Goal: Transaction & Acquisition: Purchase product/service

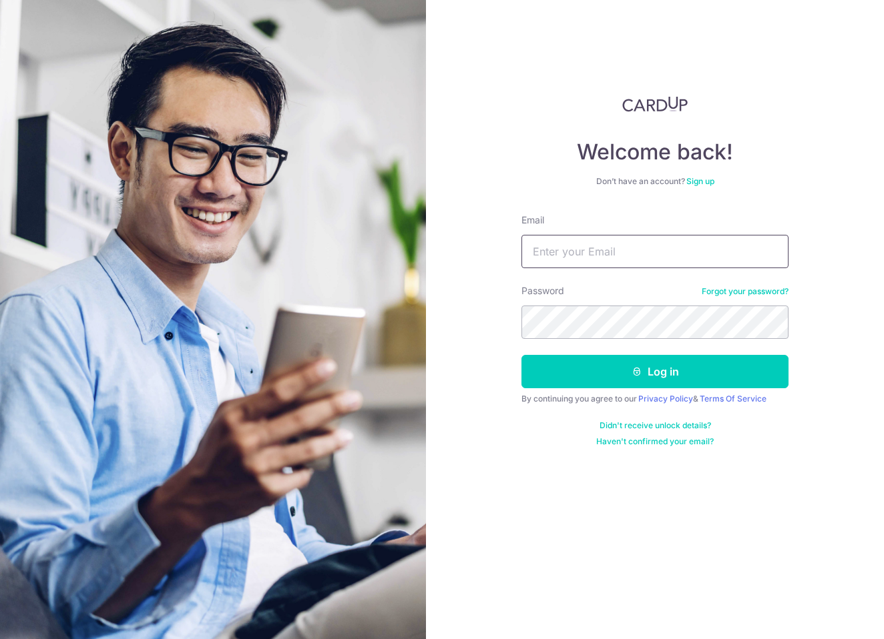
type input "[EMAIL_ADDRESS][DOMAIN_NAME]"
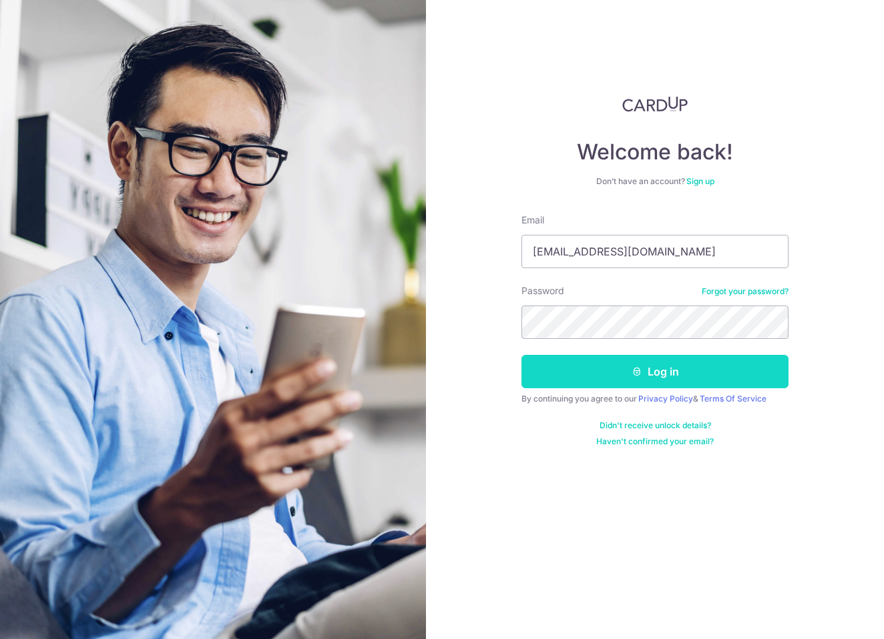
click at [593, 374] on button "Log in" at bounding box center [654, 371] width 267 height 33
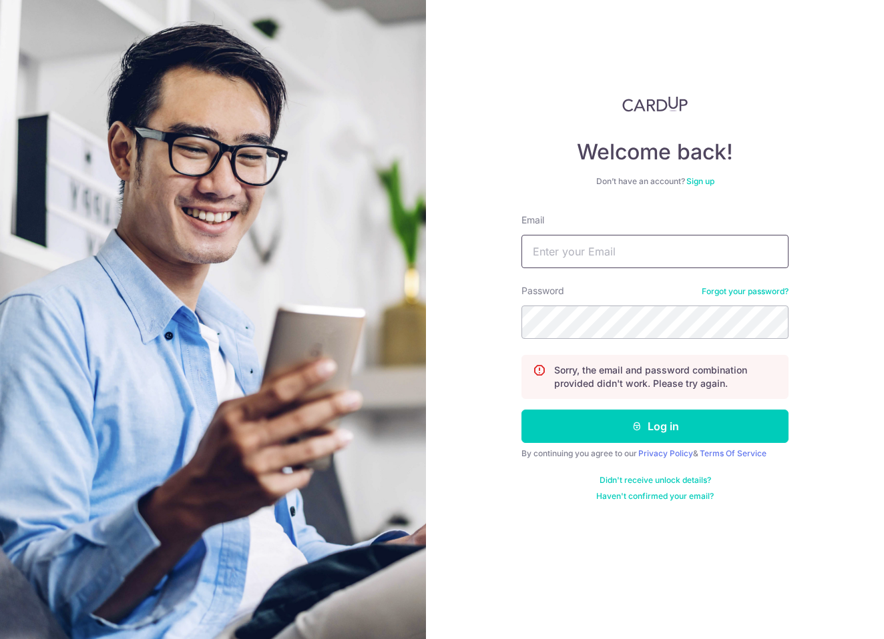
type input "[EMAIL_ADDRESS][DOMAIN_NAME]"
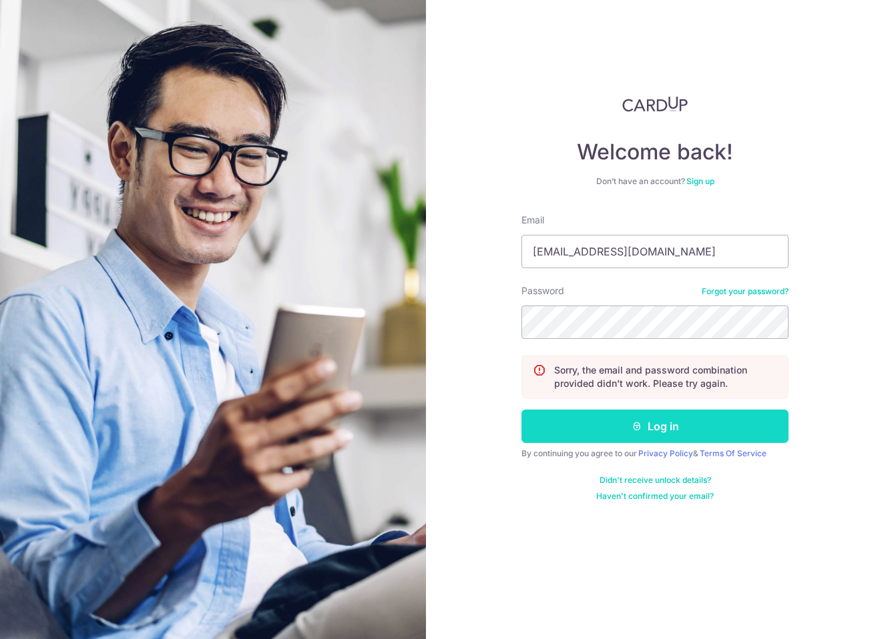
click at [588, 429] on button "Log in" at bounding box center [654, 426] width 267 height 33
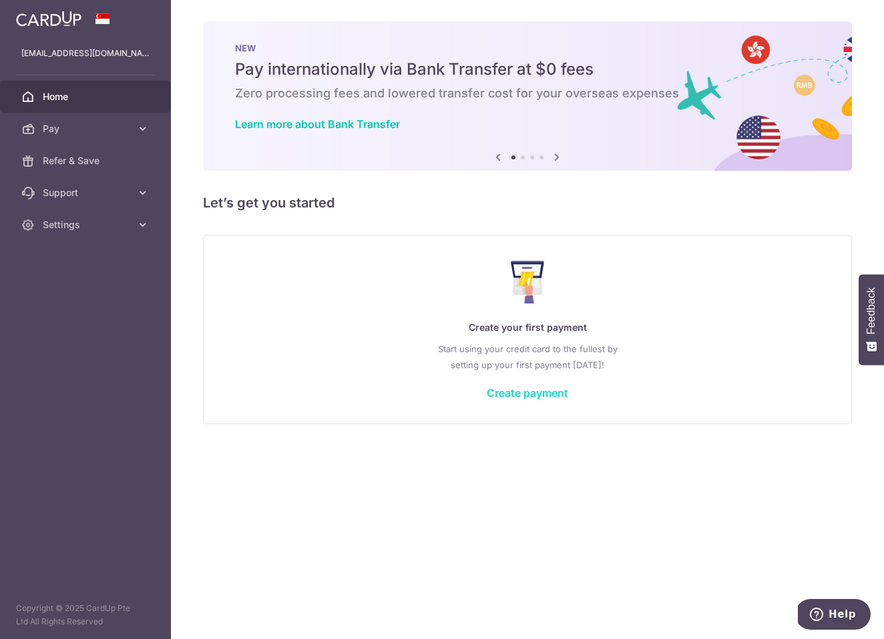
click at [498, 390] on link "Create payment" at bounding box center [527, 392] width 81 height 13
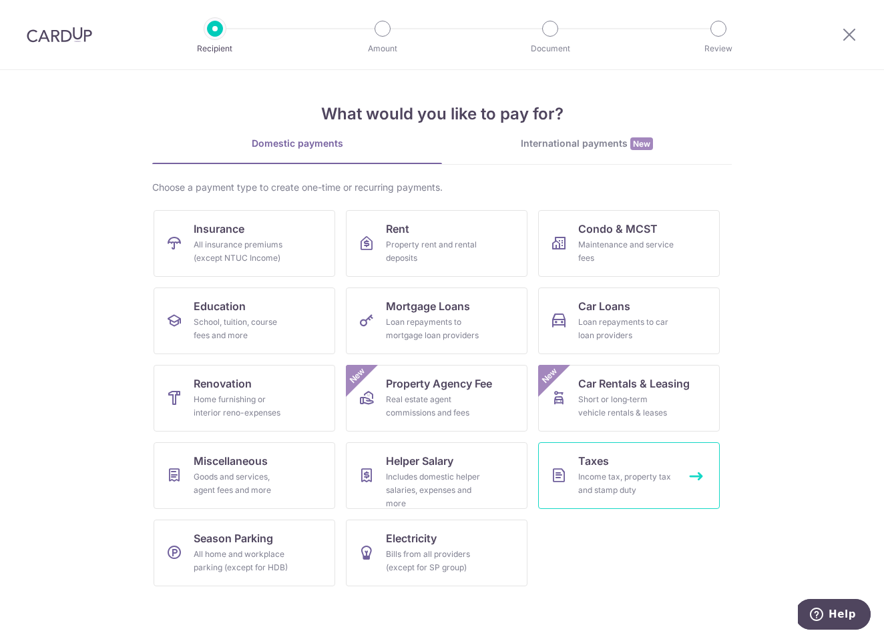
click at [595, 477] on div "Income tax, property tax and stamp duty" at bounding box center [626, 484] width 96 height 27
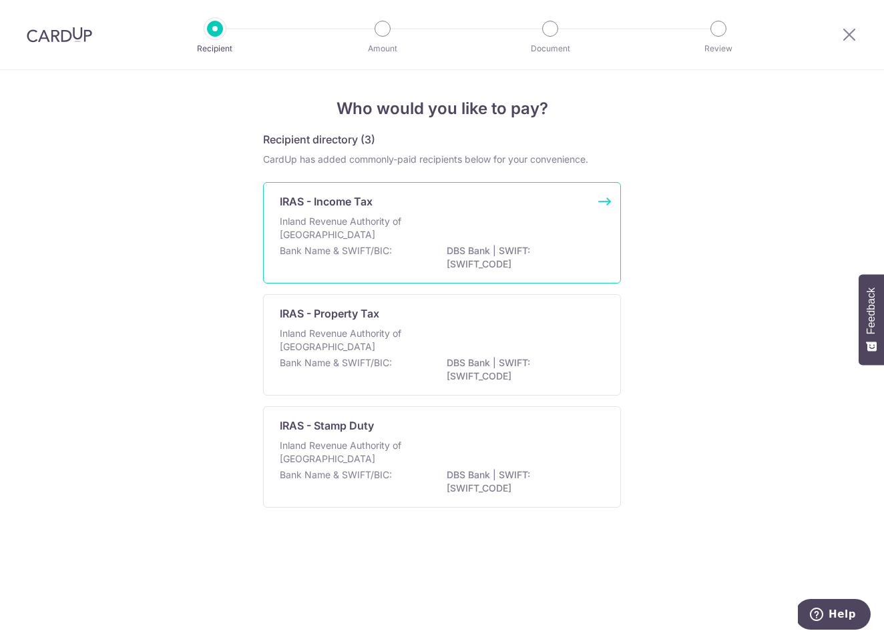
click at [363, 208] on p "IRAS - Income Tax" at bounding box center [326, 202] width 93 height 16
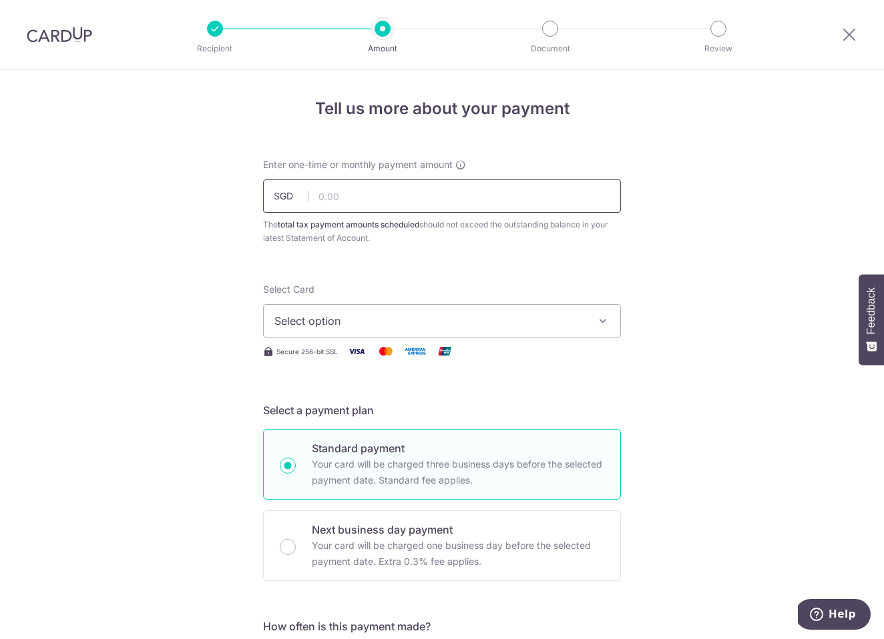
click at [361, 194] on input "text" at bounding box center [442, 196] width 358 height 33
type input "1,000.00"
click at [342, 320] on span "Select option" at bounding box center [429, 321] width 311 height 16
click at [334, 353] on span "Add credit card" at bounding box center [453, 358] width 311 height 13
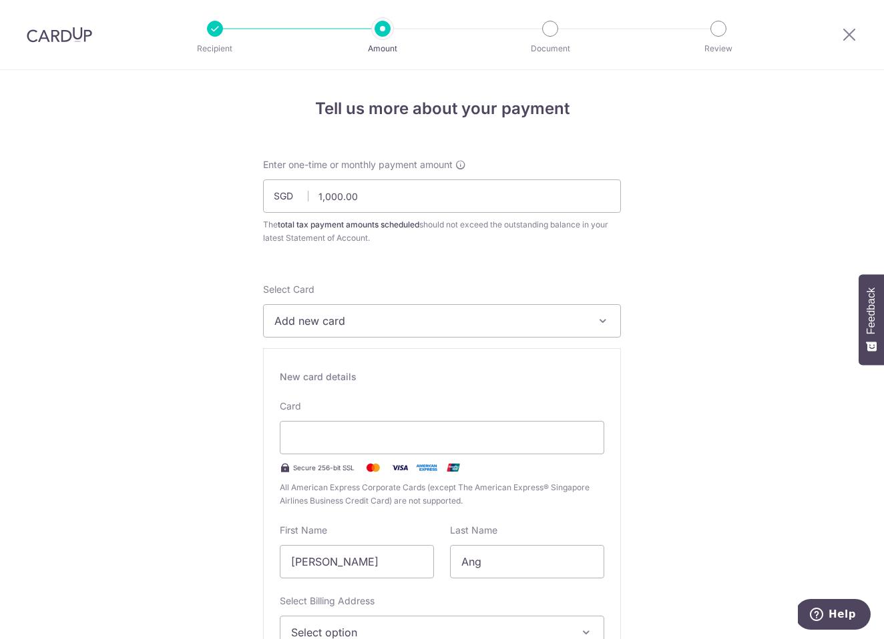
click at [332, 328] on span "Add new card" at bounding box center [429, 321] width 311 height 16
click at [324, 358] on span "Add credit card" at bounding box center [453, 358] width 311 height 13
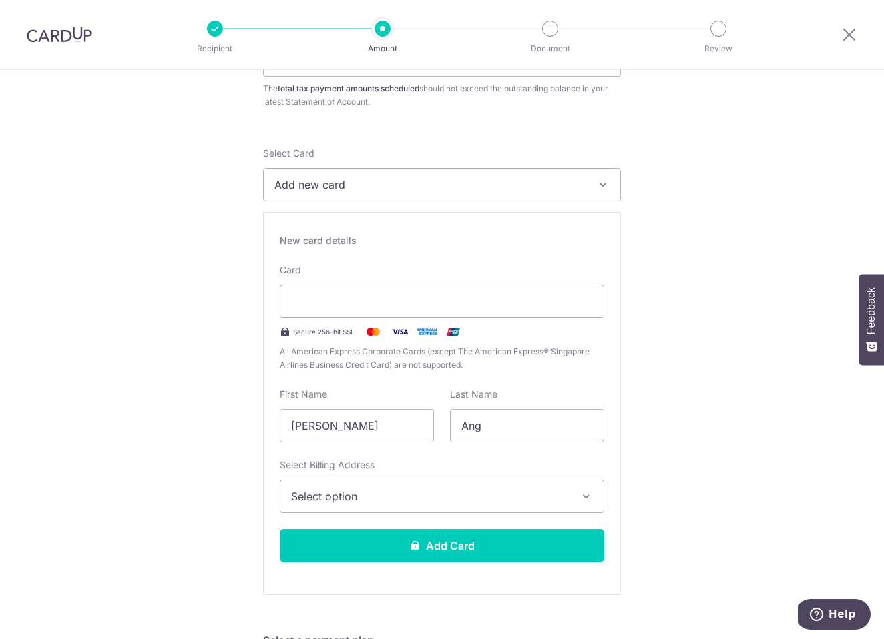
scroll to position [138, 0]
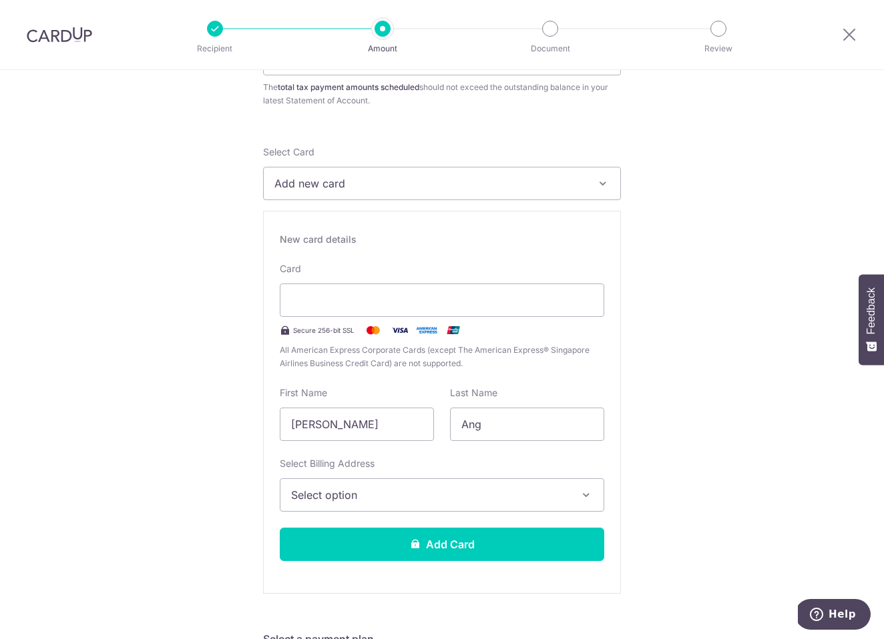
click at [459, 492] on span "Select option" at bounding box center [430, 495] width 278 height 16
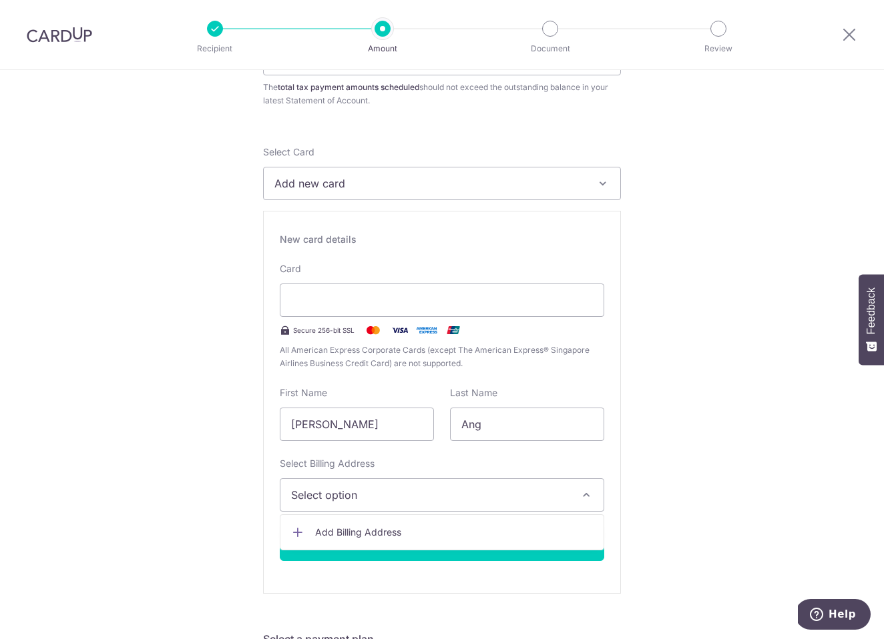
click at [425, 535] on span "Add Billing Address" at bounding box center [454, 532] width 278 height 13
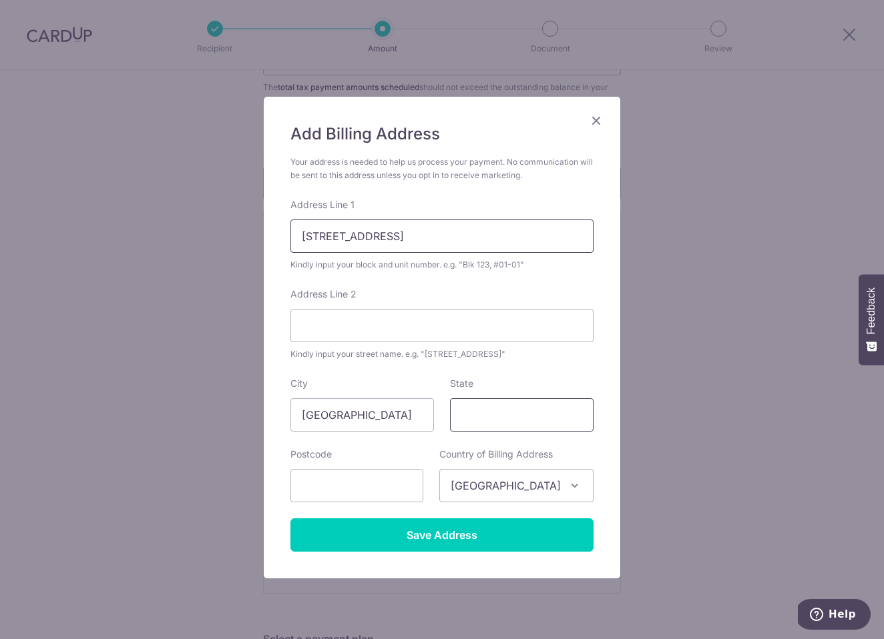
type input "15 Jalan Rajawali #10-02"
type input "[GEOGRAPHIC_DATA]"
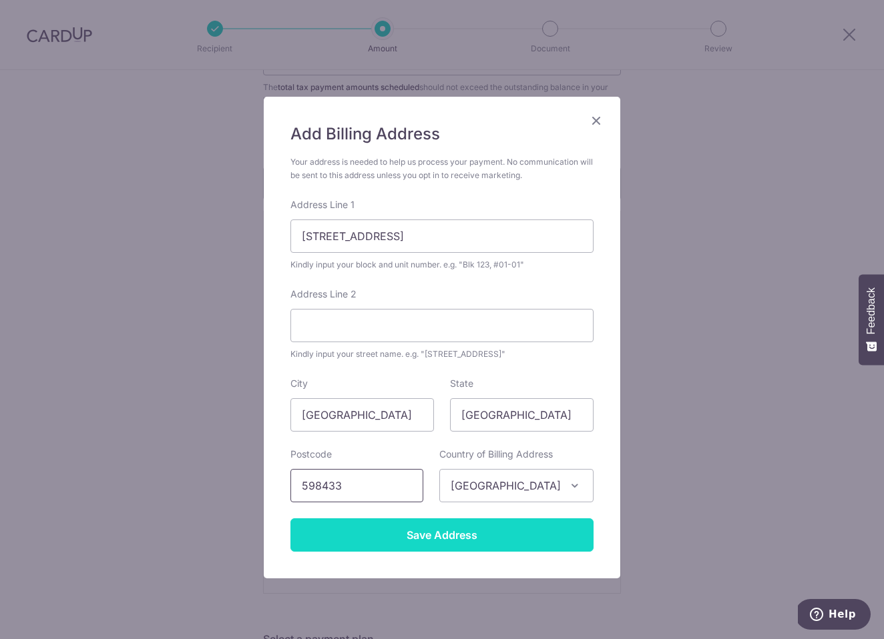
type input "598433"
click at [427, 544] on input "Save Address" at bounding box center [441, 535] width 303 height 33
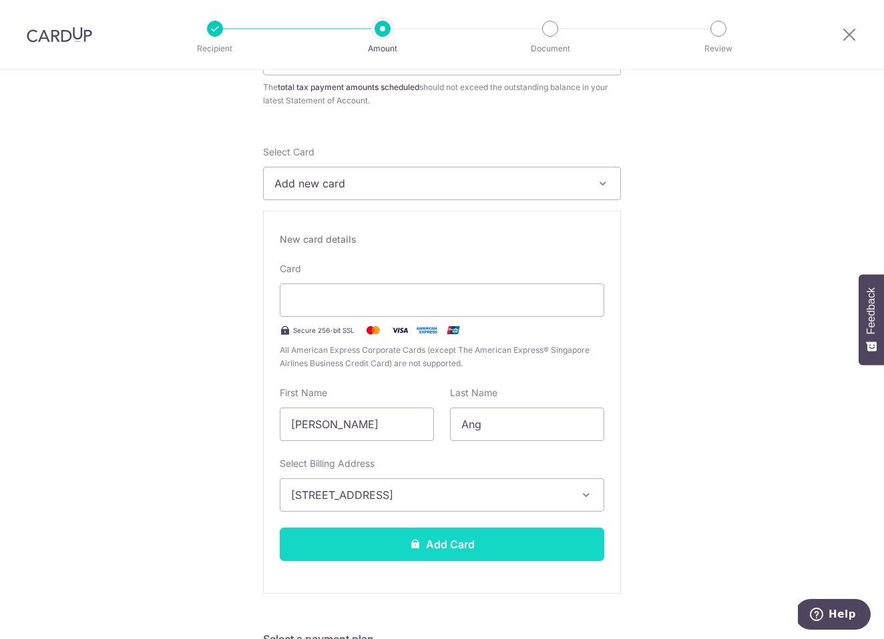
click at [450, 547] on button "Add Card" at bounding box center [442, 544] width 324 height 33
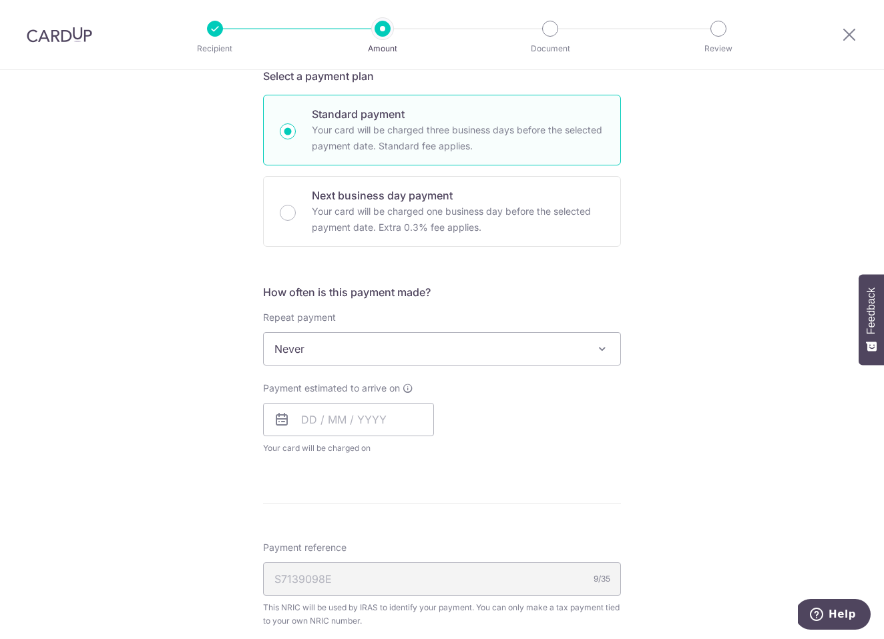
scroll to position [336, 0]
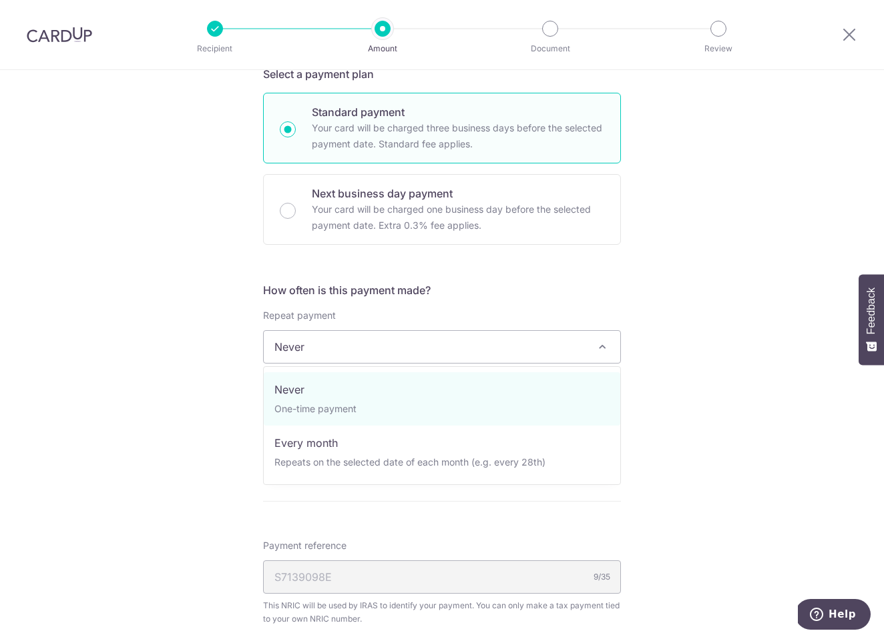
click at [446, 356] on span "Never" at bounding box center [442, 347] width 356 height 32
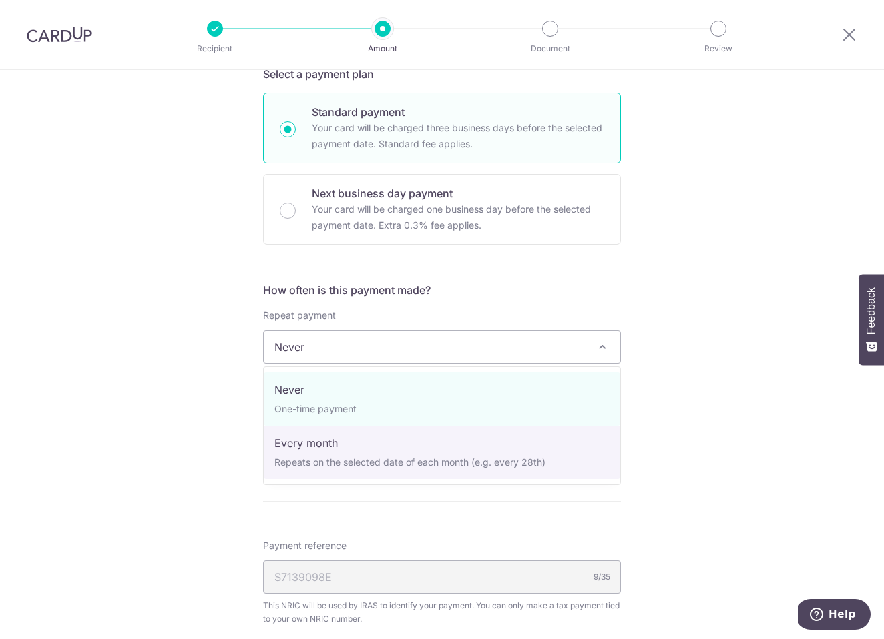
select select "3"
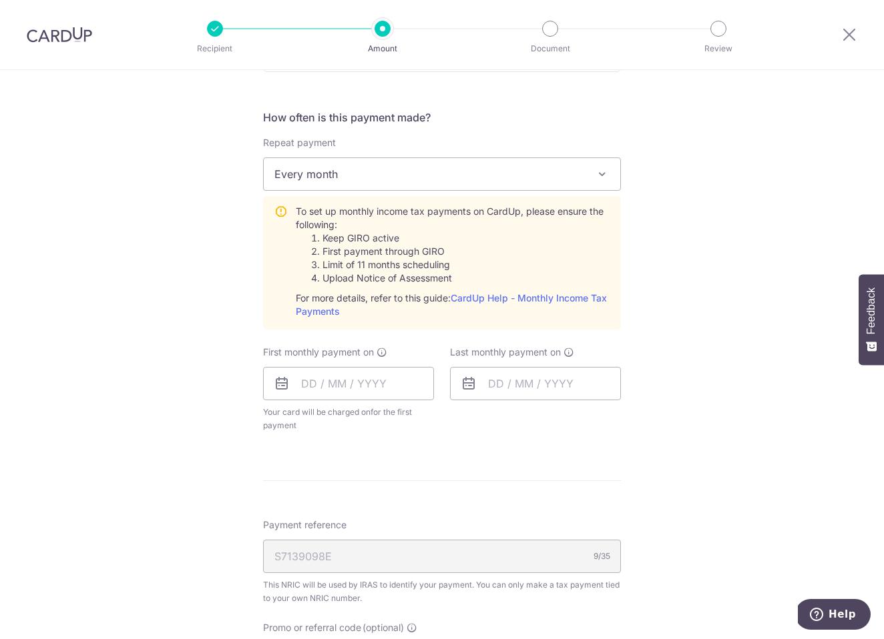
scroll to position [511, 0]
click at [375, 378] on input "text" at bounding box center [348, 382] width 171 height 33
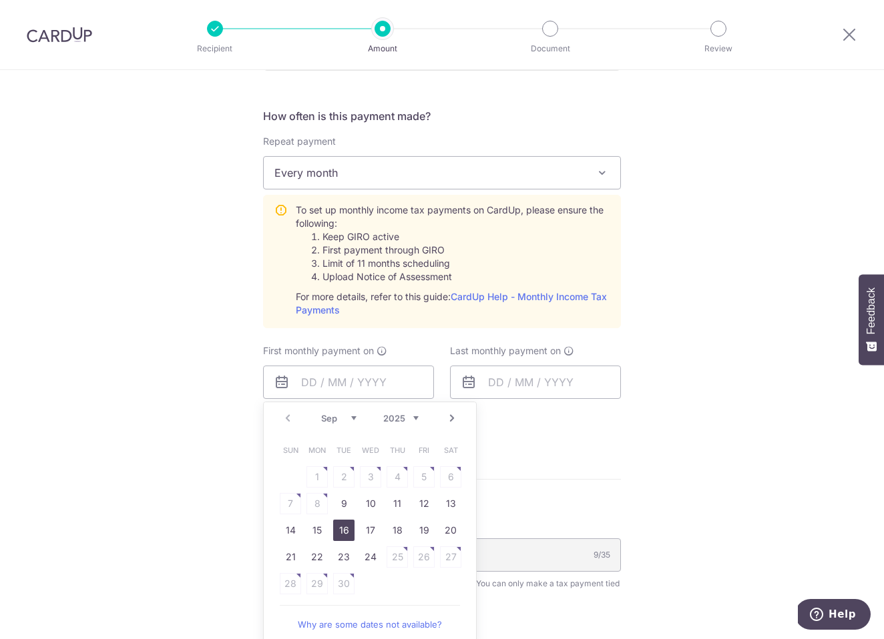
click at [345, 524] on link "16" at bounding box center [343, 530] width 21 height 21
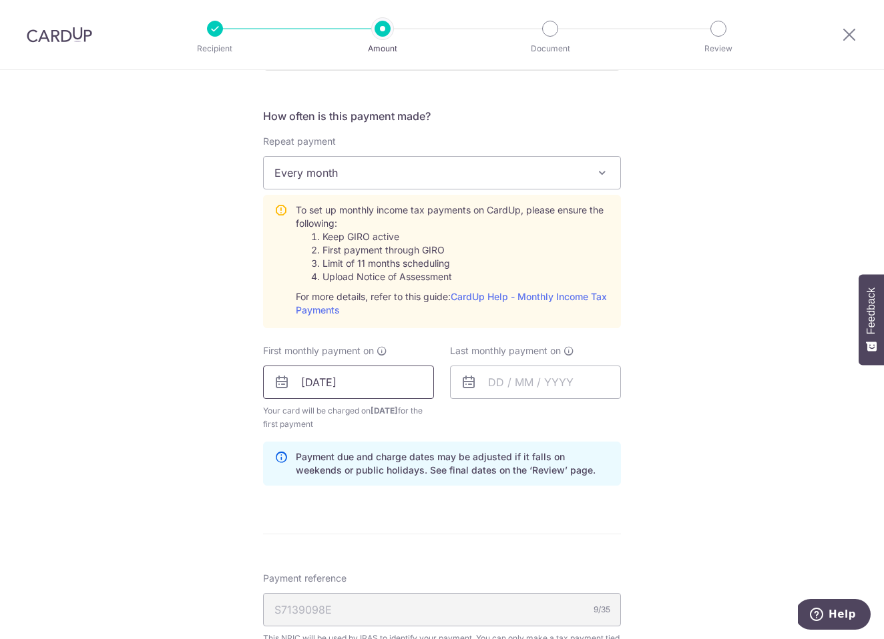
click at [364, 382] on input "16/09/2025" at bounding box center [348, 382] width 171 height 33
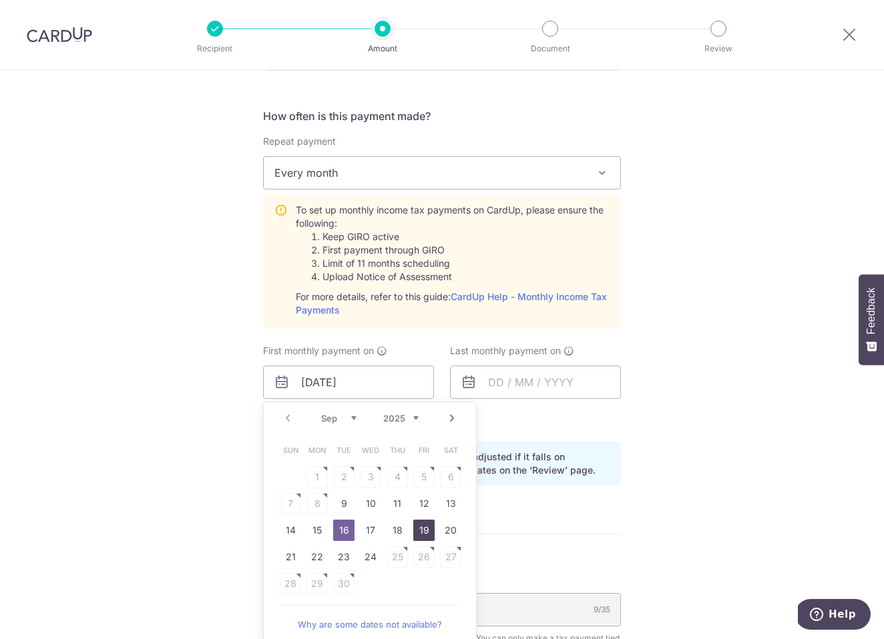
click at [425, 531] on link "19" at bounding box center [423, 530] width 21 height 21
type input "[DATE]"
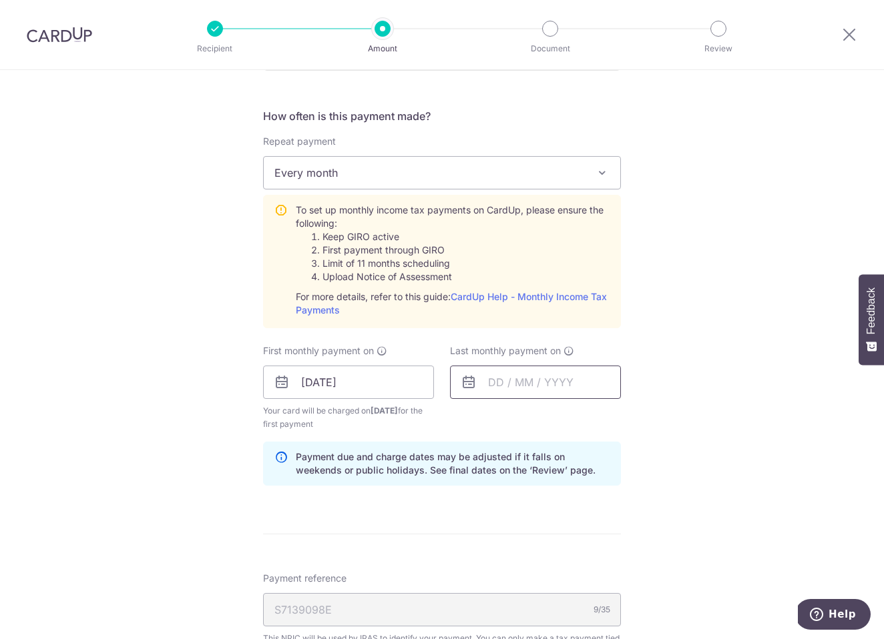
click at [514, 388] on input "text" at bounding box center [535, 382] width 171 height 33
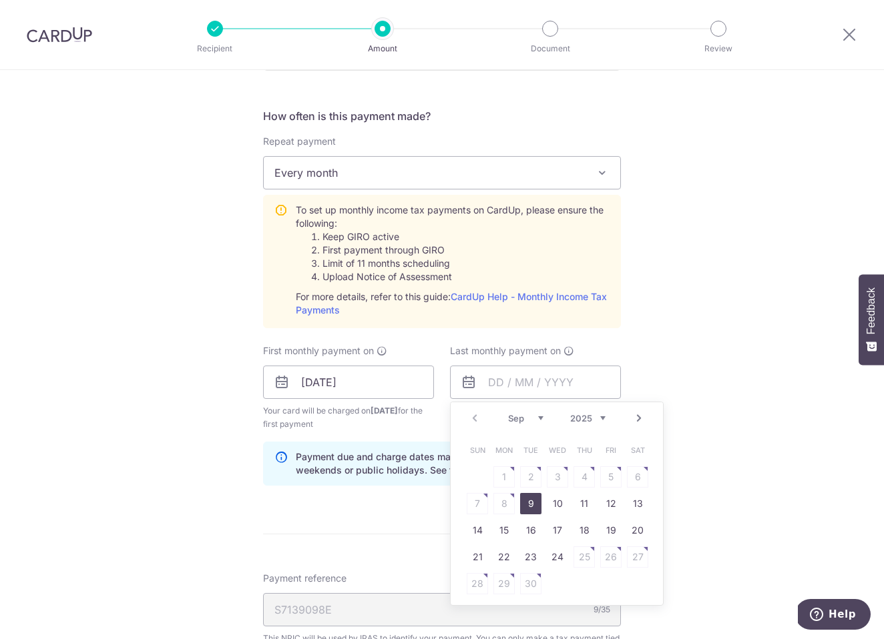
click at [637, 421] on link "Next" at bounding box center [639, 419] width 16 height 16
click at [479, 418] on link "Prev" at bounding box center [475, 419] width 16 height 16
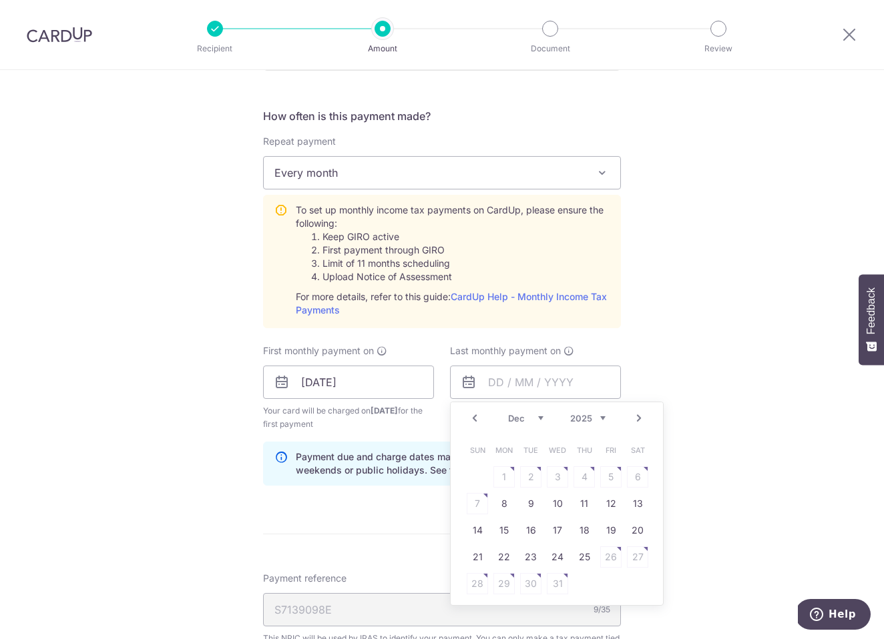
click at [642, 417] on link "Next" at bounding box center [639, 419] width 16 height 16
click at [607, 505] on link "9" at bounding box center [610, 503] width 21 height 21
type input "09/01/2026"
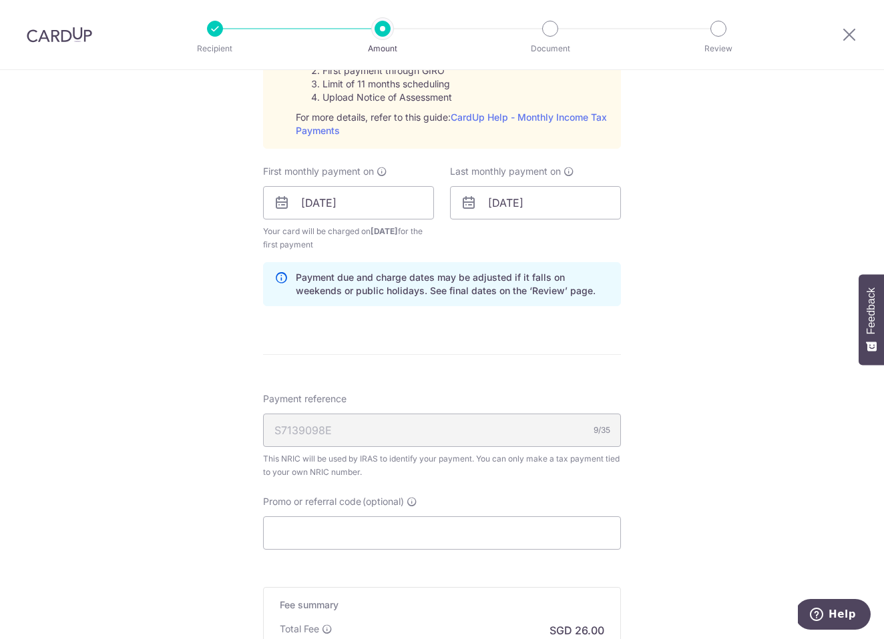
scroll to position [691, 0]
click at [416, 530] on input "Promo or referral code (optional)" at bounding box center [442, 532] width 358 height 33
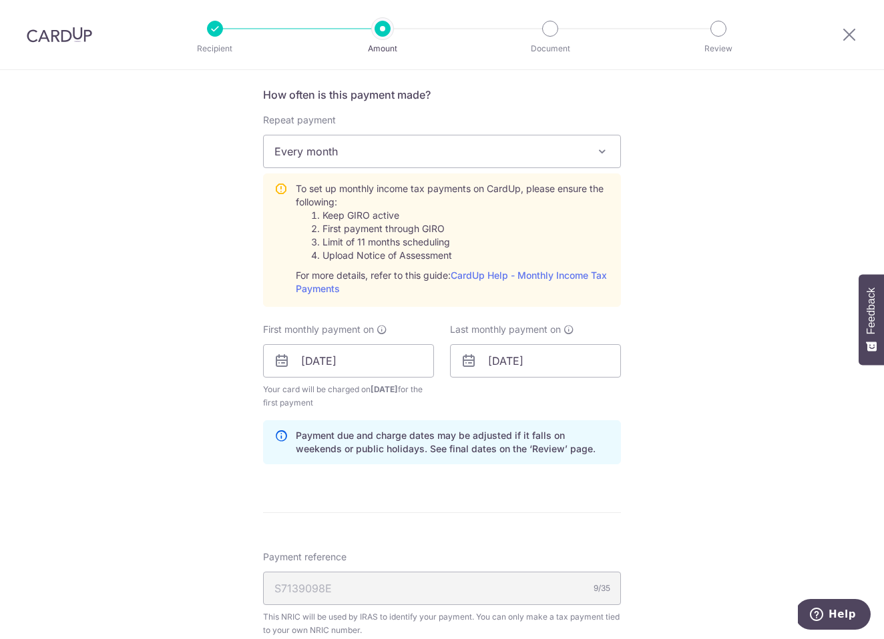
scroll to position [535, 0]
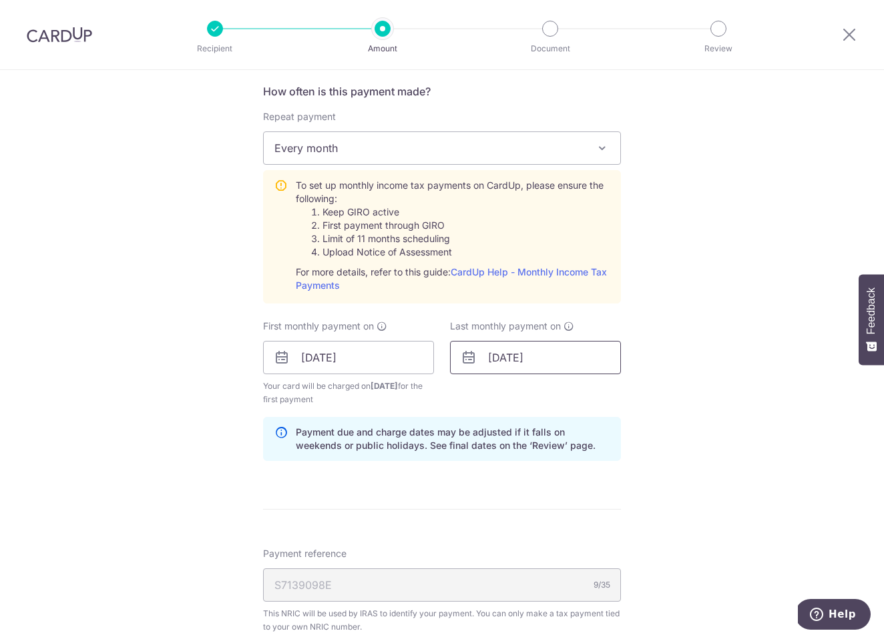
type input "MCTAX25N"
click at [560, 355] on input "09/01/2026" at bounding box center [535, 357] width 171 height 33
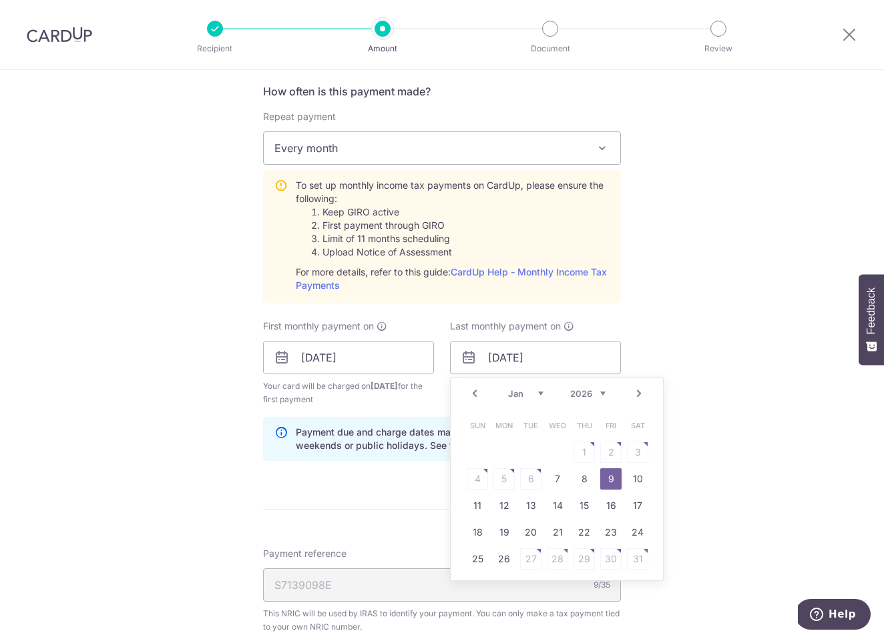
click at [470, 394] on link "Prev" at bounding box center [475, 394] width 16 height 16
click at [583, 533] on link "25" at bounding box center [583, 532] width 21 height 21
type input "25/12/2025"
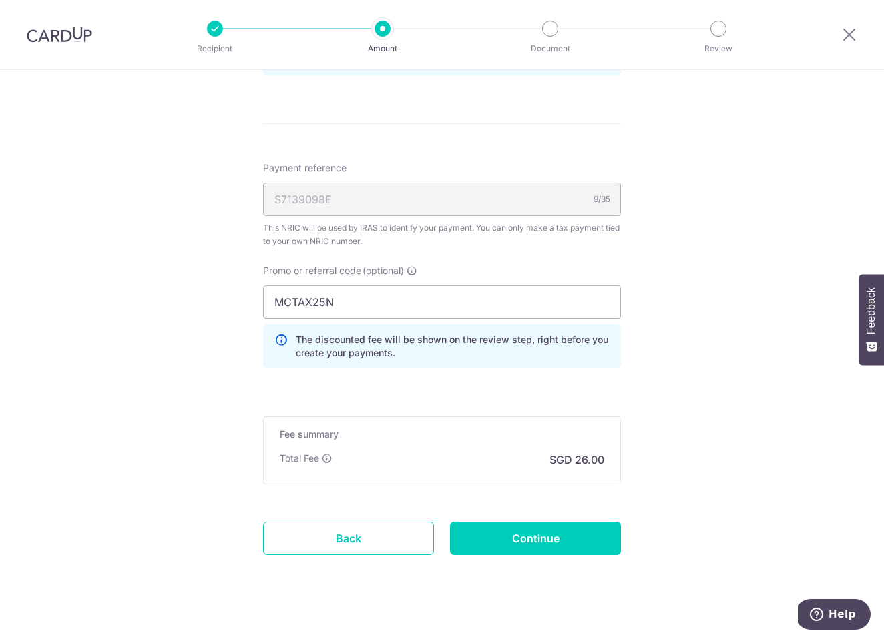
scroll to position [923, 0]
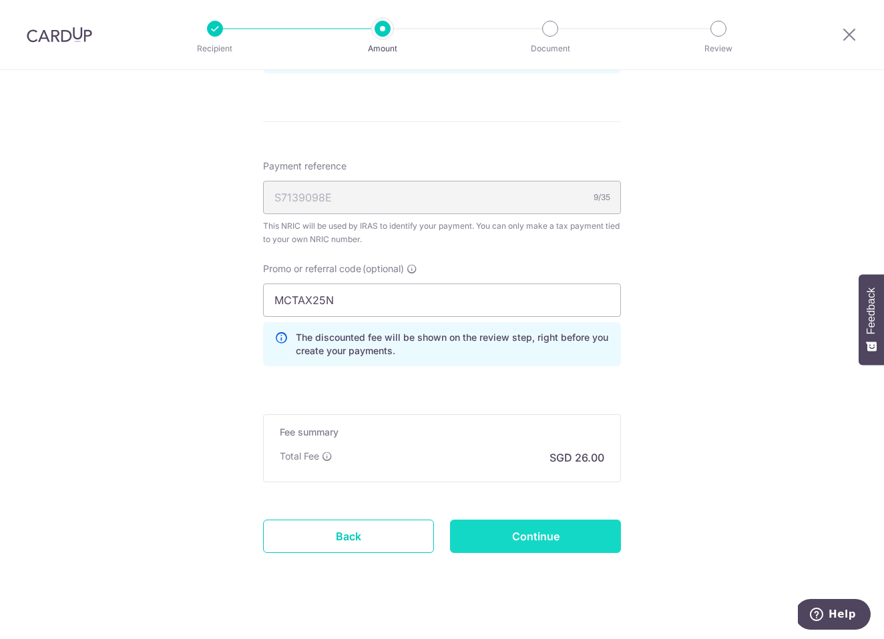
click at [538, 535] on input "Continue" at bounding box center [535, 536] width 171 height 33
type input "Create Schedule"
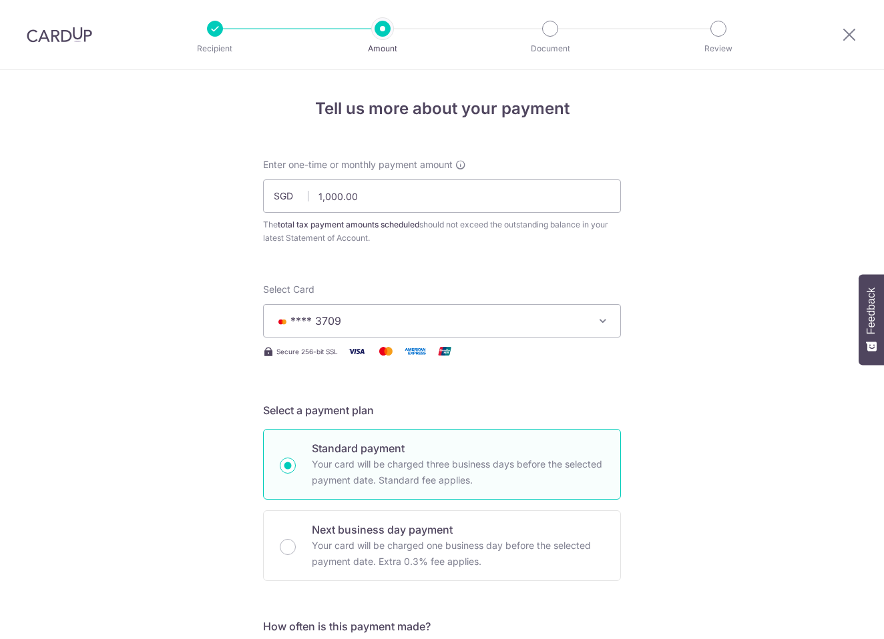
scroll to position [749, 0]
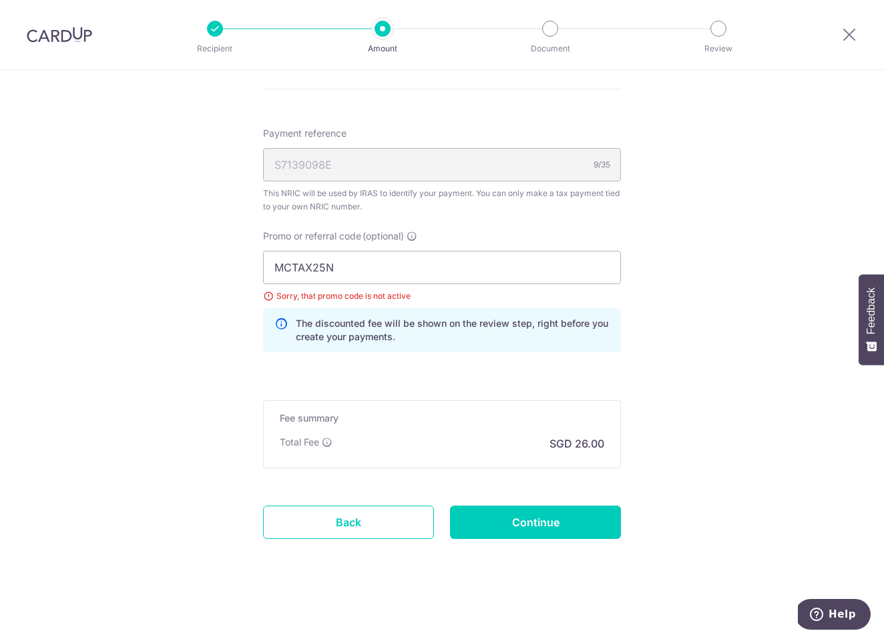
click at [538, 535] on input "Continue" at bounding box center [535, 522] width 171 height 33
type input "Update Schedule"
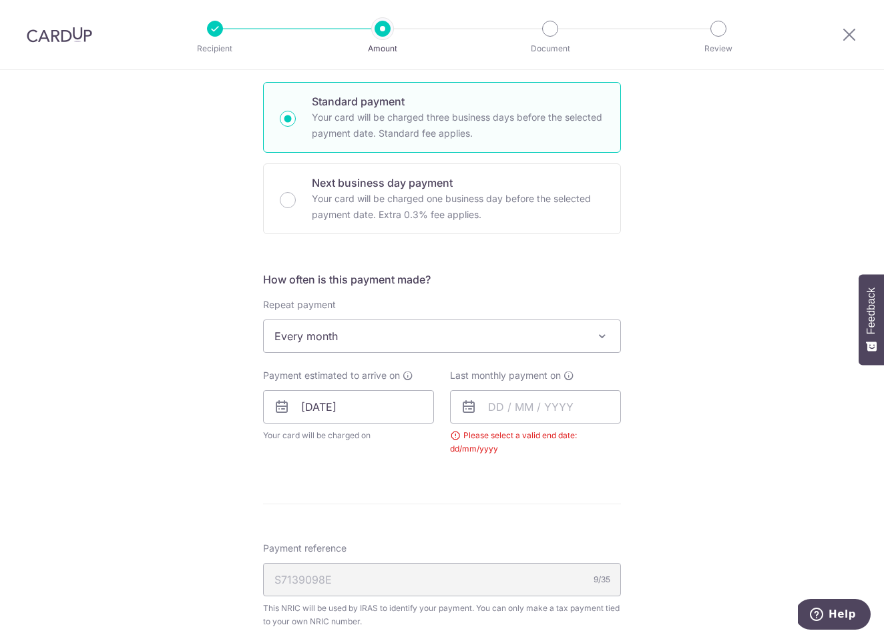
scroll to position [413, 0]
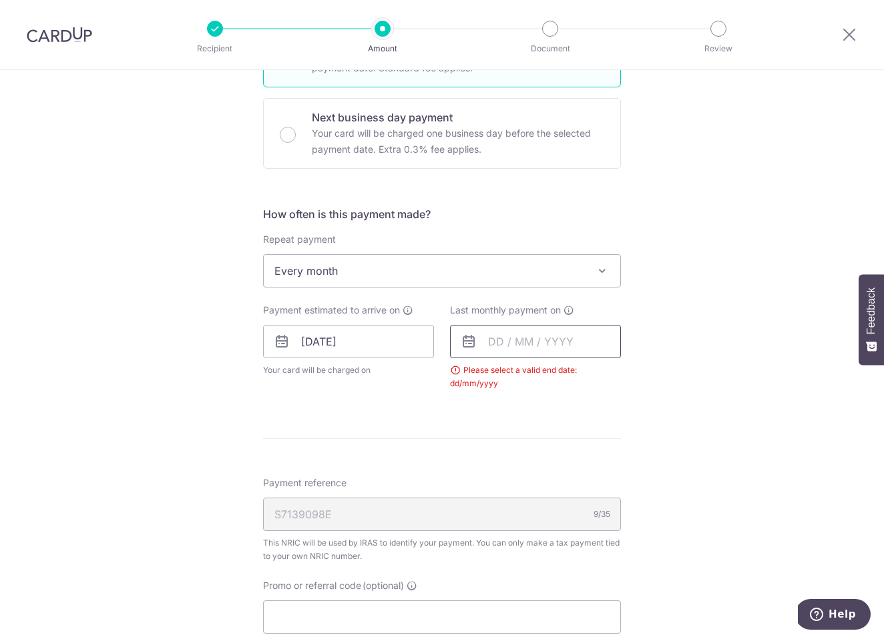
click at [557, 348] on input "text" at bounding box center [535, 341] width 171 height 33
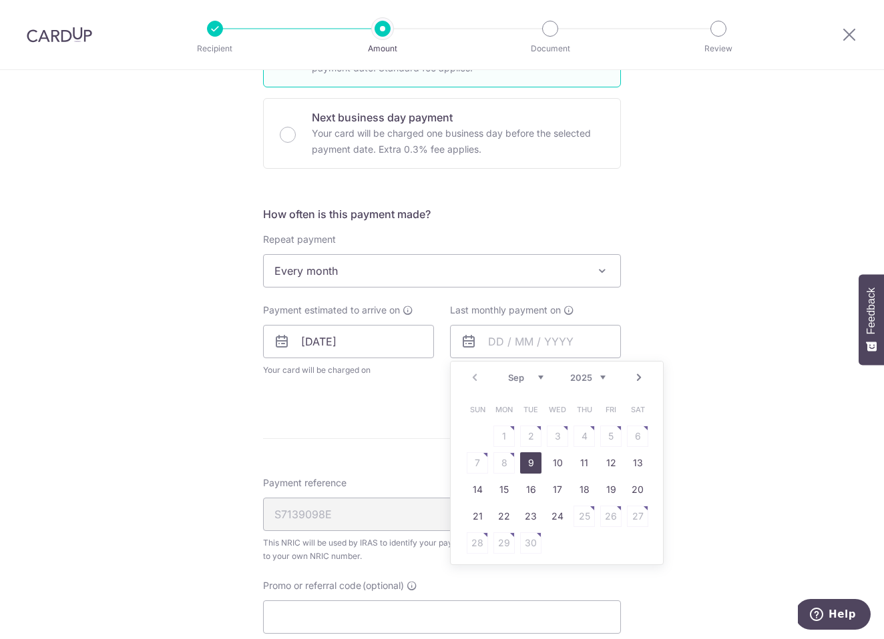
click at [632, 379] on link "Next" at bounding box center [639, 378] width 16 height 16
click at [581, 516] on link "25" at bounding box center [583, 516] width 21 height 21
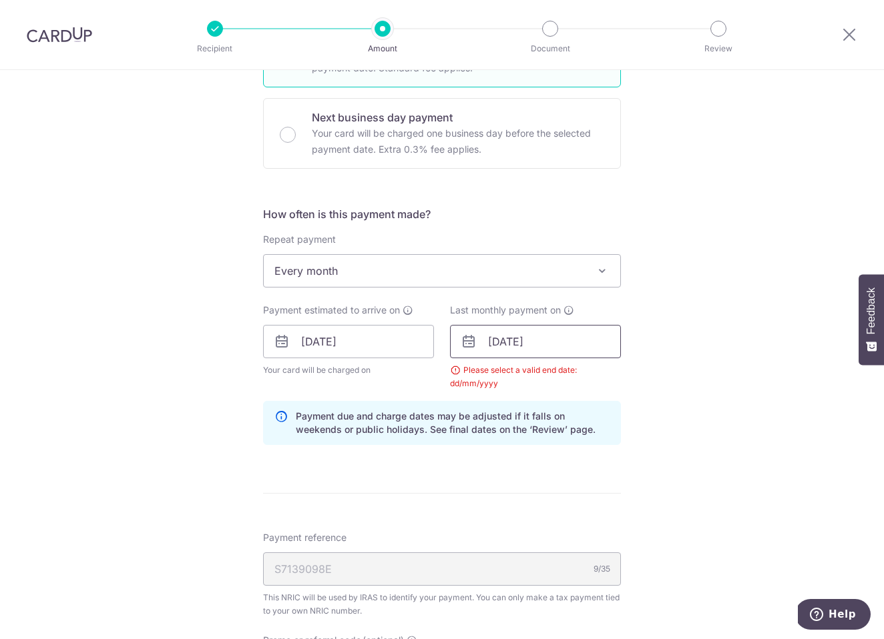
click at [550, 339] on input "25/12/2025" at bounding box center [535, 341] width 171 height 33
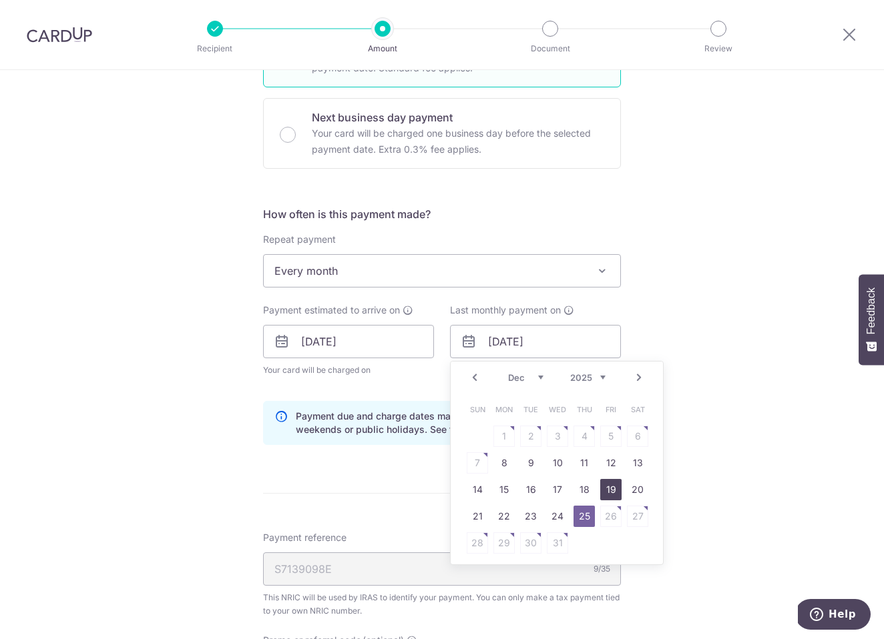
click at [611, 491] on link "19" at bounding box center [610, 489] width 21 height 21
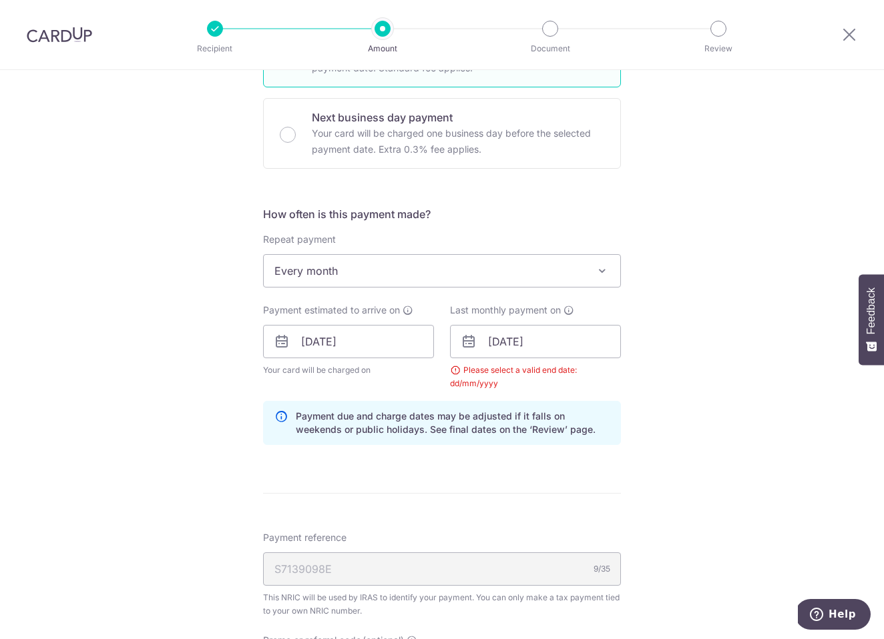
click at [630, 493] on div "Tell us more about your payment Enter one-time or monthly payment amount SGD 1,…" at bounding box center [442, 312] width 884 height 1308
click at [549, 341] on input "[DATE]" at bounding box center [535, 341] width 171 height 33
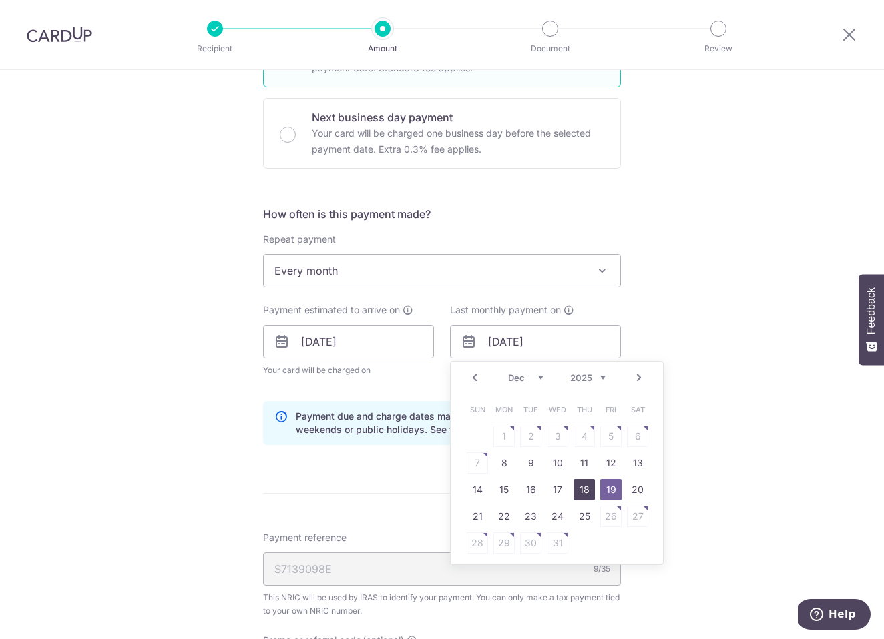
click at [581, 489] on link "18" at bounding box center [583, 489] width 21 height 21
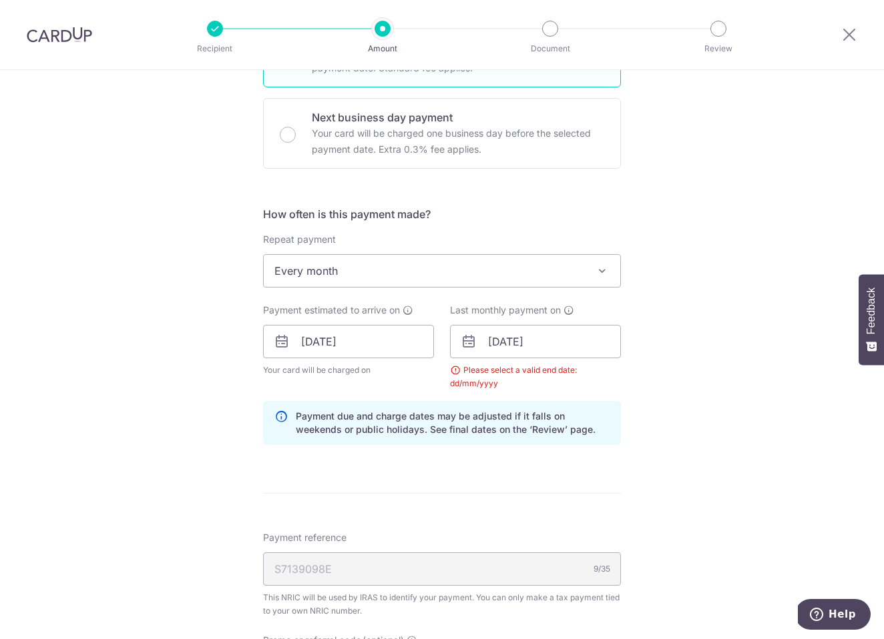
click at [716, 483] on div "Tell us more about your payment Enter one-time or monthly payment amount SGD 1,…" at bounding box center [442, 312] width 884 height 1308
click at [559, 346] on input "18/12/2025" at bounding box center [535, 341] width 171 height 33
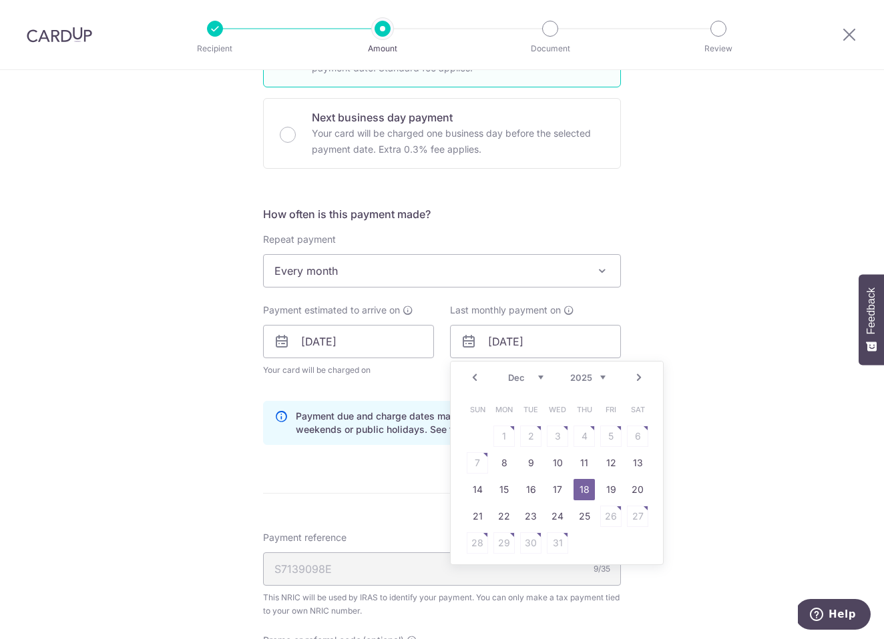
click at [634, 378] on link "Next" at bounding box center [639, 378] width 16 height 16
click at [585, 490] on link "19" at bounding box center [583, 489] width 21 height 21
type input "19/02/2026"
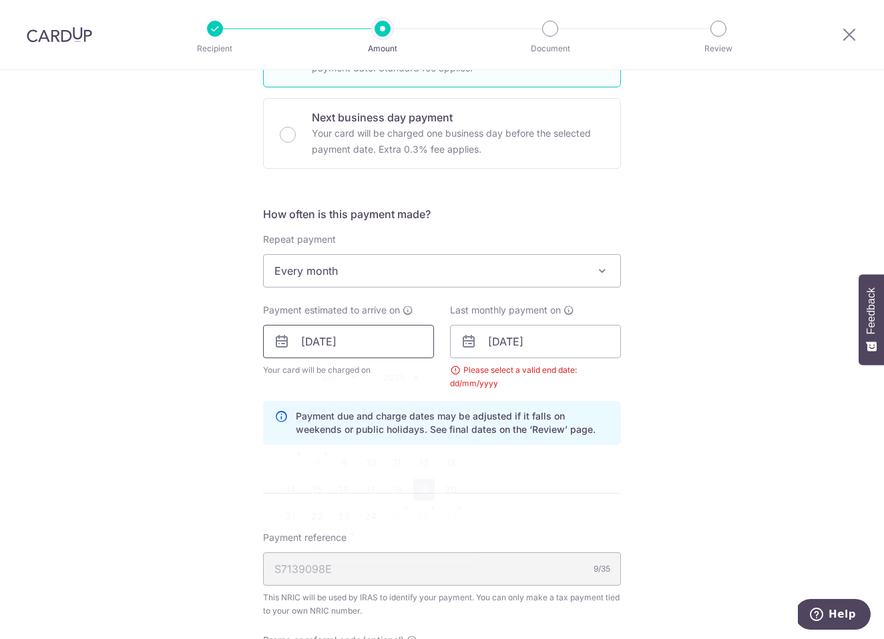
click at [386, 334] on input "[DATE]" at bounding box center [348, 341] width 171 height 33
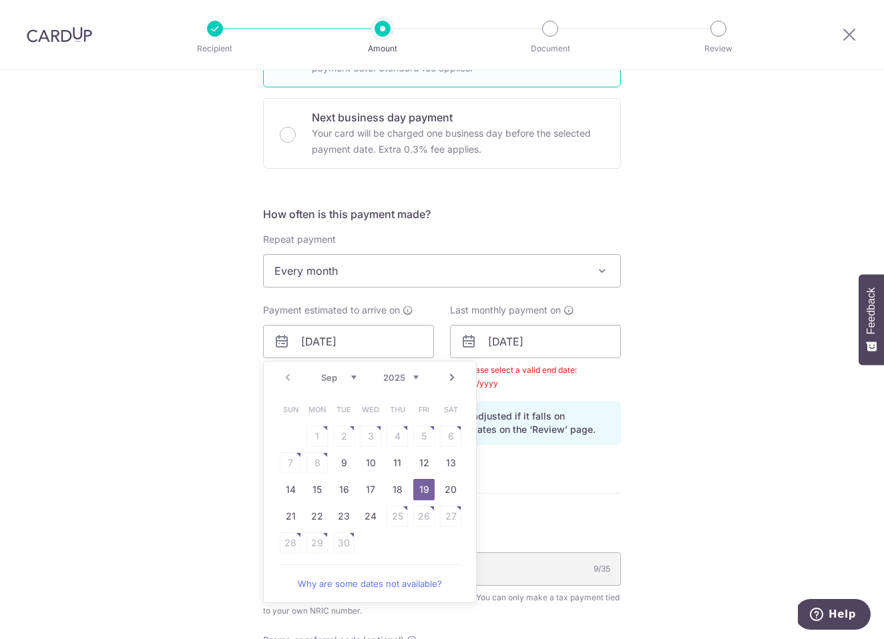
click at [422, 489] on link "19" at bounding box center [423, 489] width 21 height 21
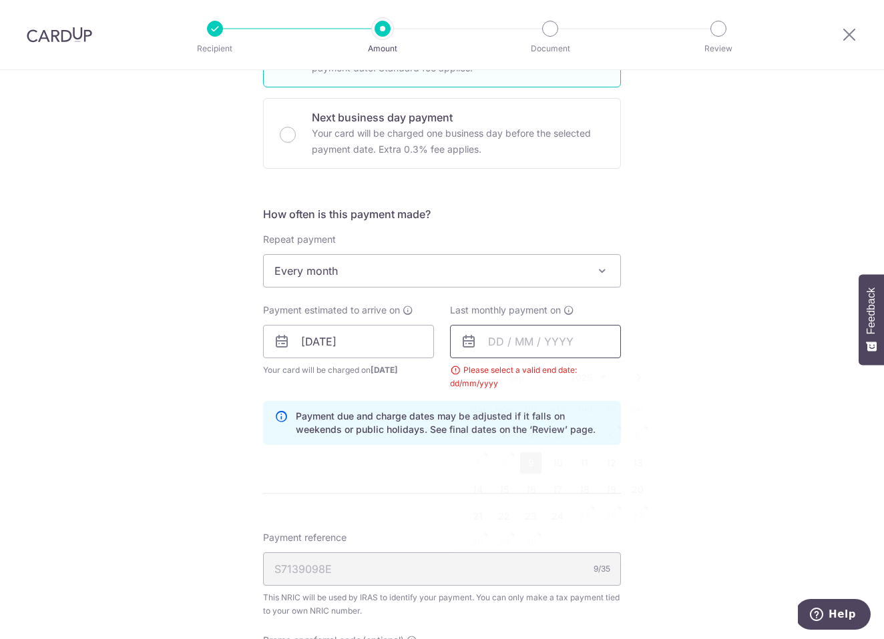
click at [525, 338] on input "text" at bounding box center [535, 341] width 171 height 33
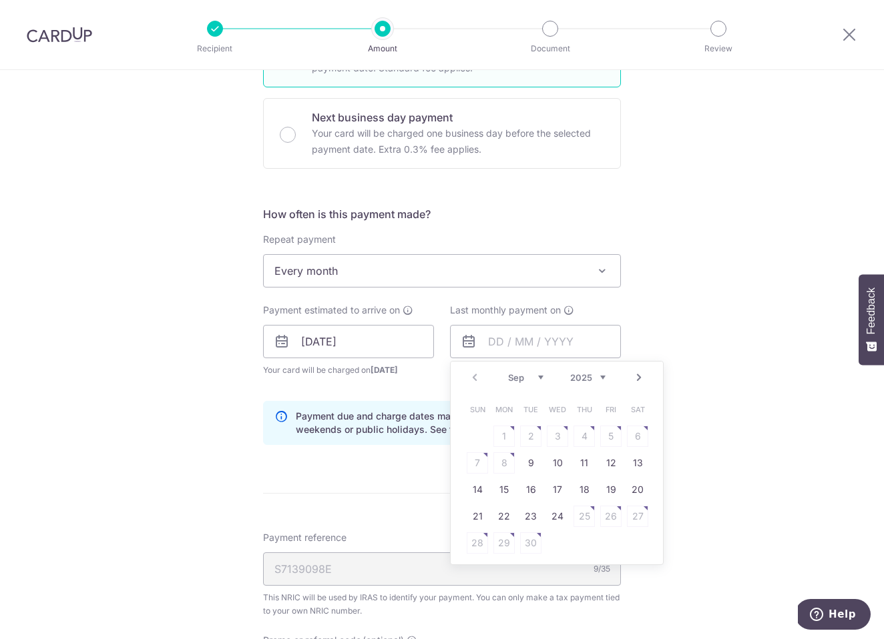
click at [637, 378] on link "Next" at bounding box center [639, 378] width 16 height 16
click at [611, 495] on link "19" at bounding box center [610, 489] width 21 height 21
type input "19/12/2025"
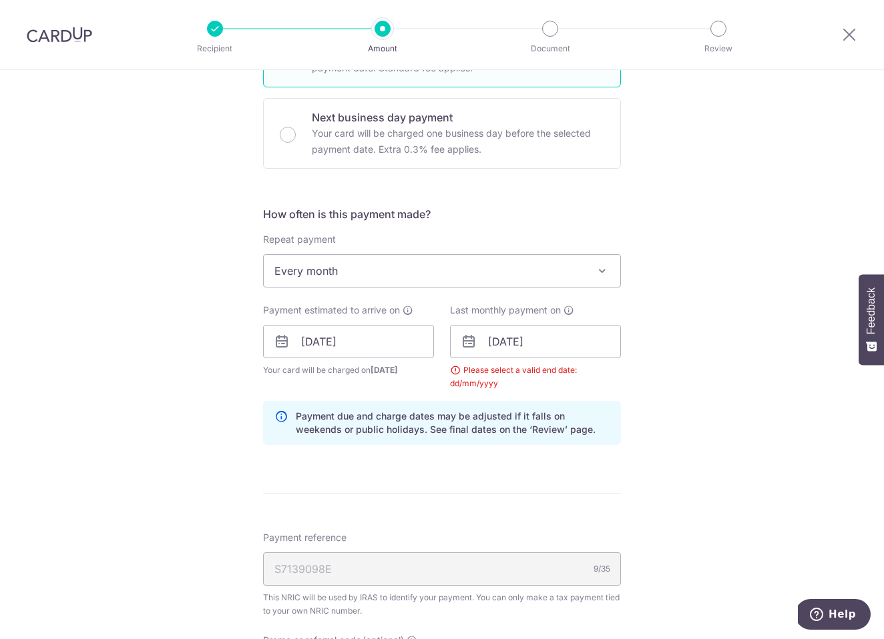
click at [611, 495] on form "Enter one-time or monthly payment amount SGD 1,000.00 1000.00 The total tax pay…" at bounding box center [442, 324] width 358 height 1157
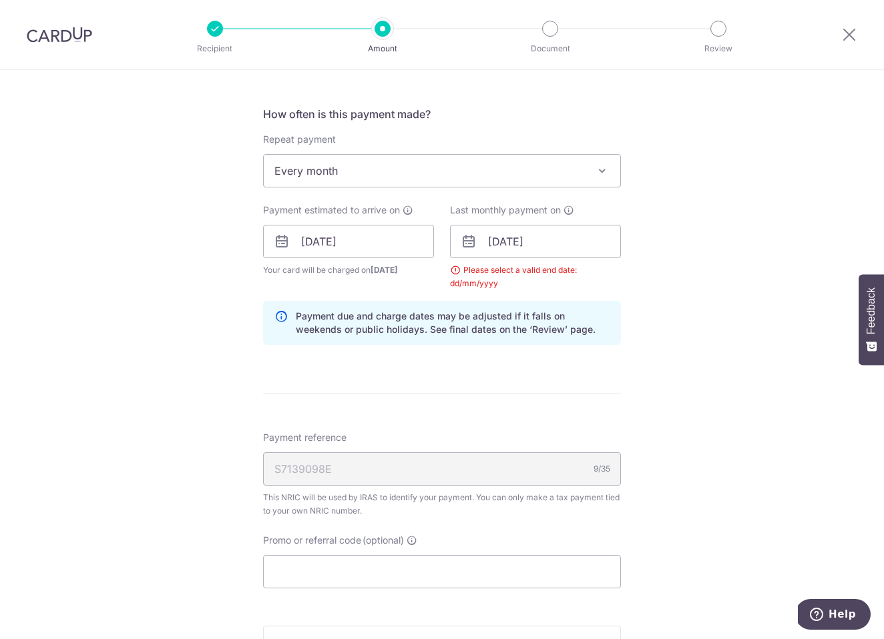
scroll to position [603, 0]
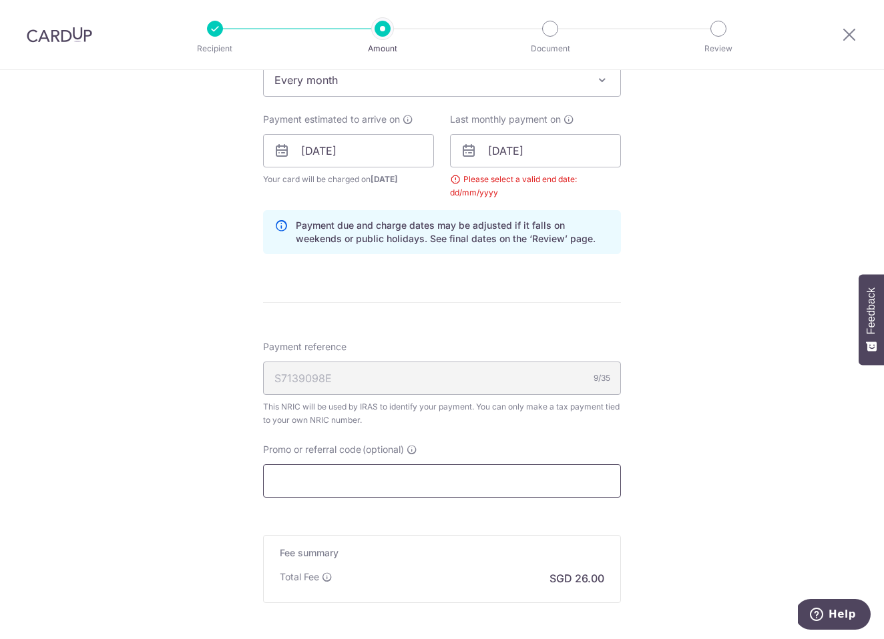
click at [373, 477] on input "Promo or referral code (optional)" at bounding box center [442, 481] width 358 height 33
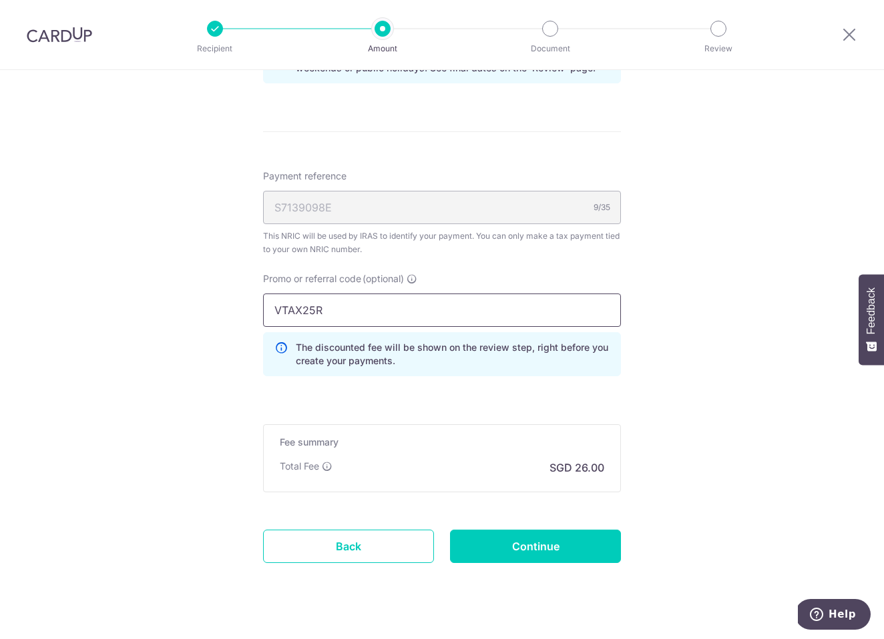
scroll to position [779, 0]
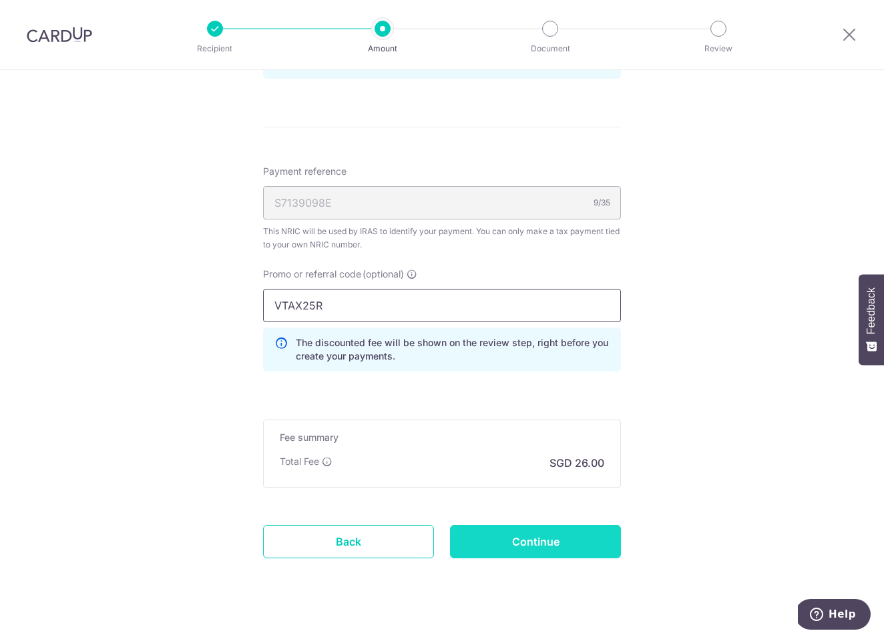
type input "VTAX25R"
click at [531, 539] on input "Continue" at bounding box center [535, 541] width 171 height 33
type input "Update Schedule"
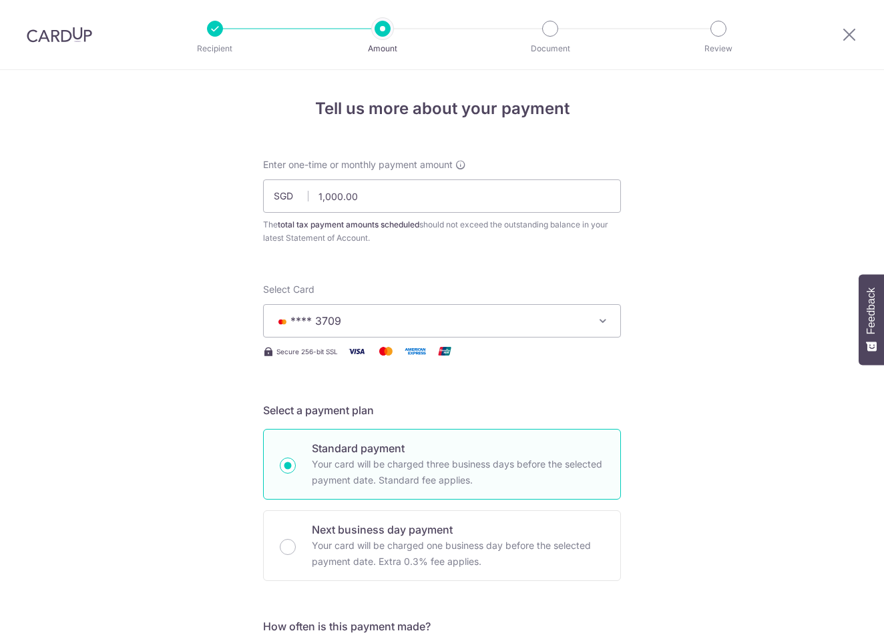
scroll to position [749, 0]
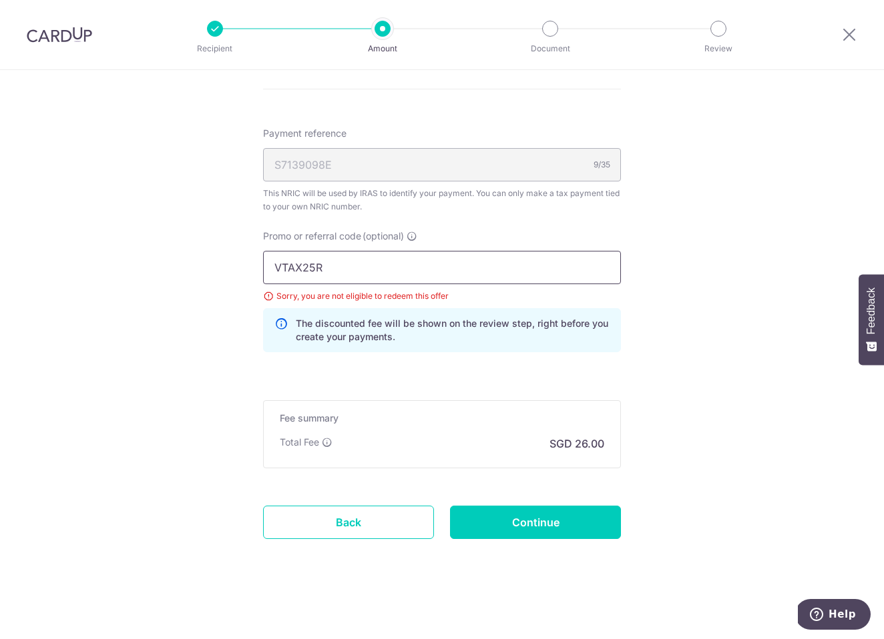
click at [346, 268] on input "VTAX25R" at bounding box center [442, 267] width 358 height 33
type input "VTAX25ONE"
click at [482, 526] on input "Continue" at bounding box center [535, 522] width 171 height 33
type input "Update Schedule"
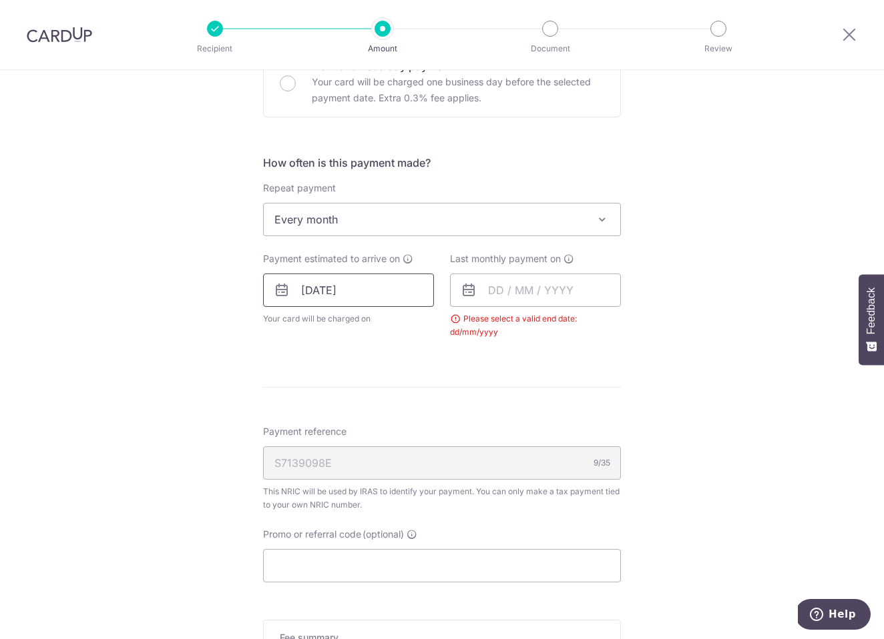
scroll to position [459, 0]
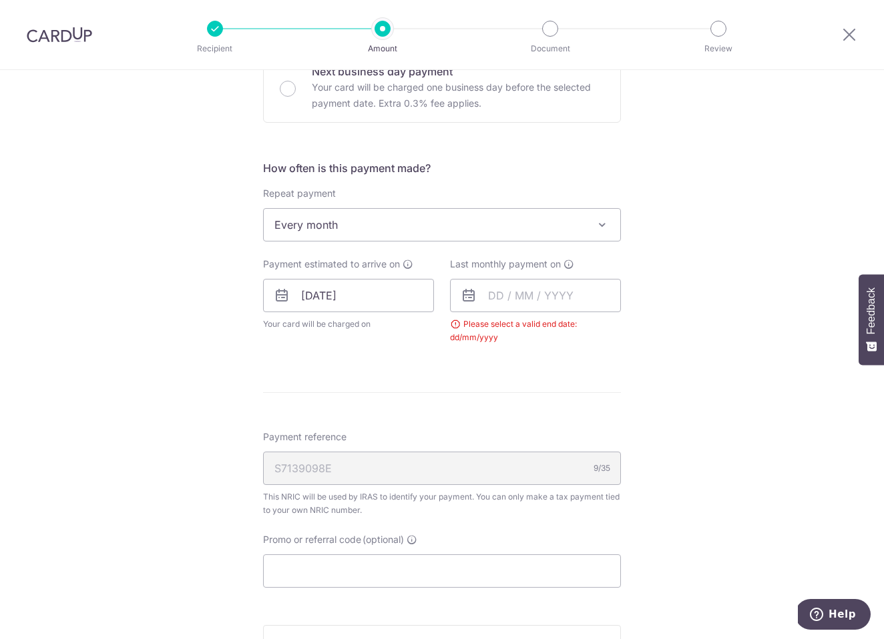
click at [469, 294] on icon at bounding box center [469, 296] width 16 height 16
click at [520, 298] on input "text" at bounding box center [535, 295] width 171 height 33
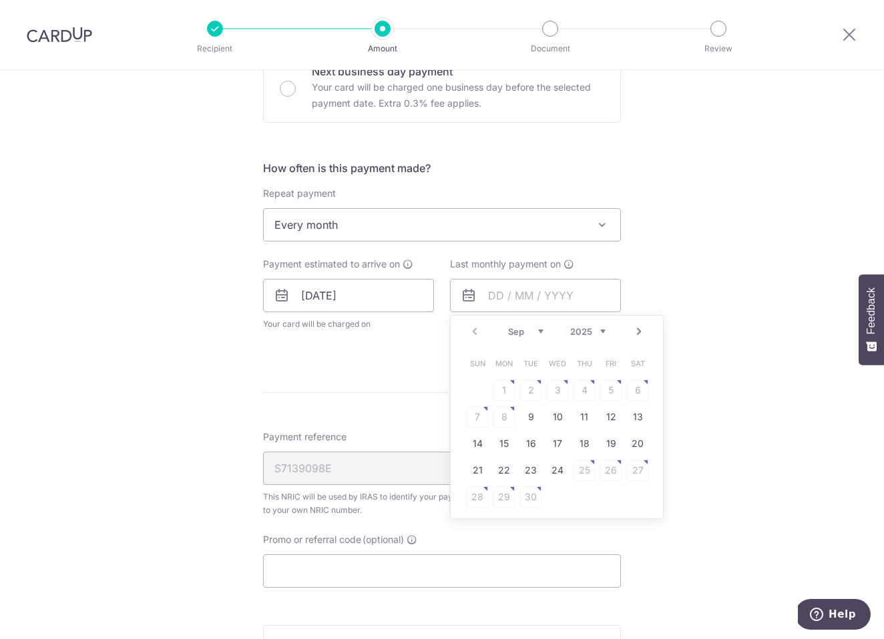
click at [639, 336] on link "Next" at bounding box center [639, 332] width 16 height 16
click at [605, 477] on link "21" at bounding box center [610, 470] width 21 height 21
type input "21/11/2025"
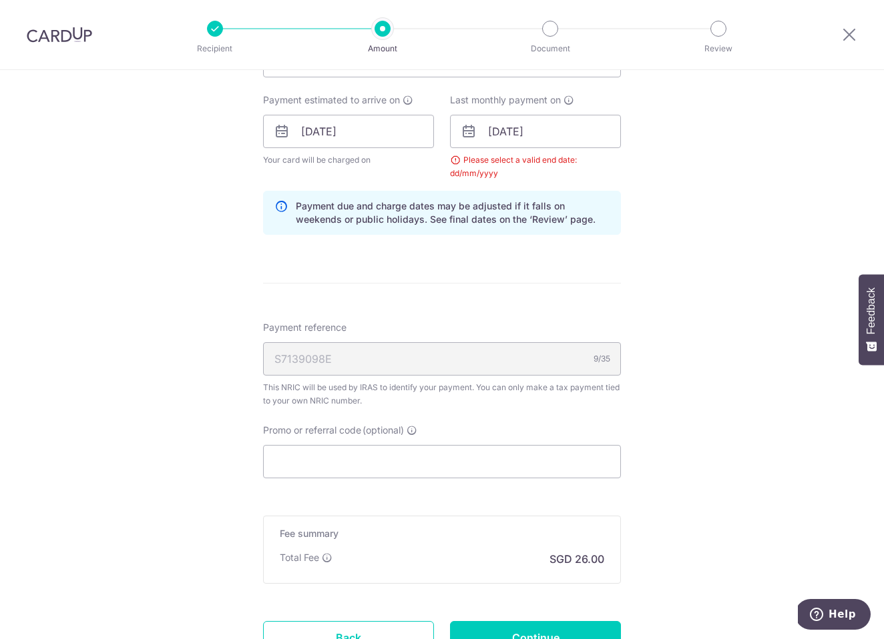
scroll to position [624, 0]
click at [369, 463] on input "Promo or referral code (optional)" at bounding box center [442, 460] width 358 height 33
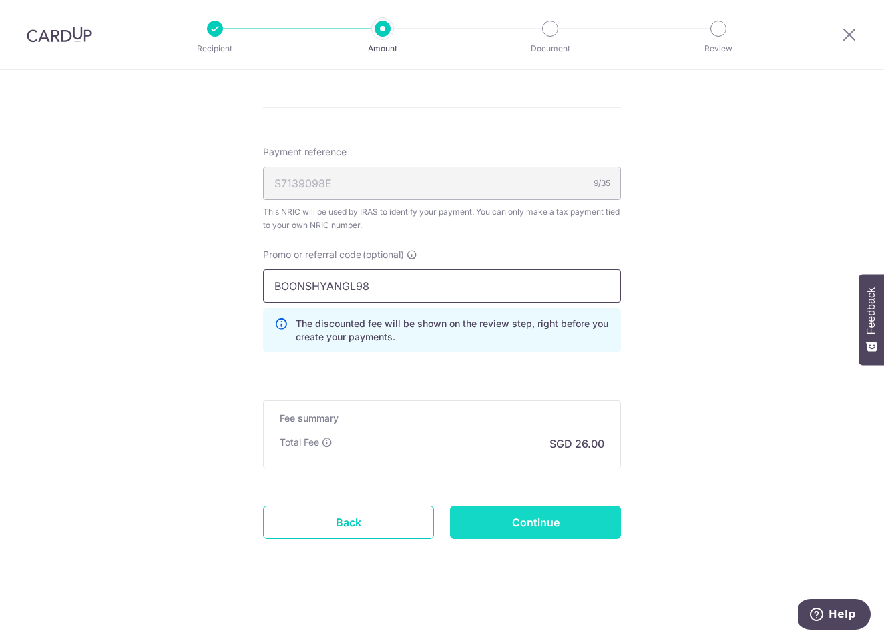
scroll to position [798, 0]
type input "BOONSHYANGL98"
click at [531, 533] on input "Continue" at bounding box center [535, 522] width 171 height 33
type input "Update Schedule"
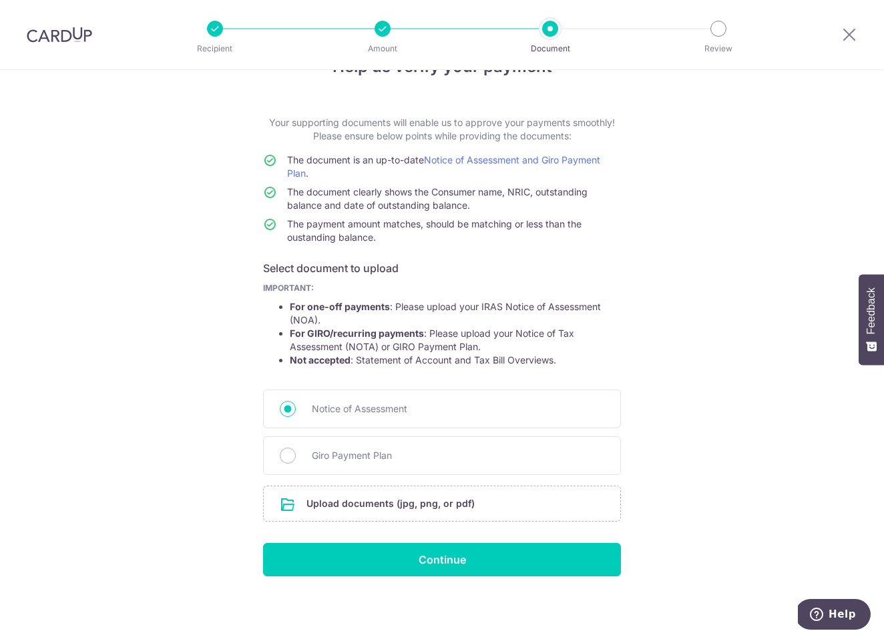
scroll to position [42, 0]
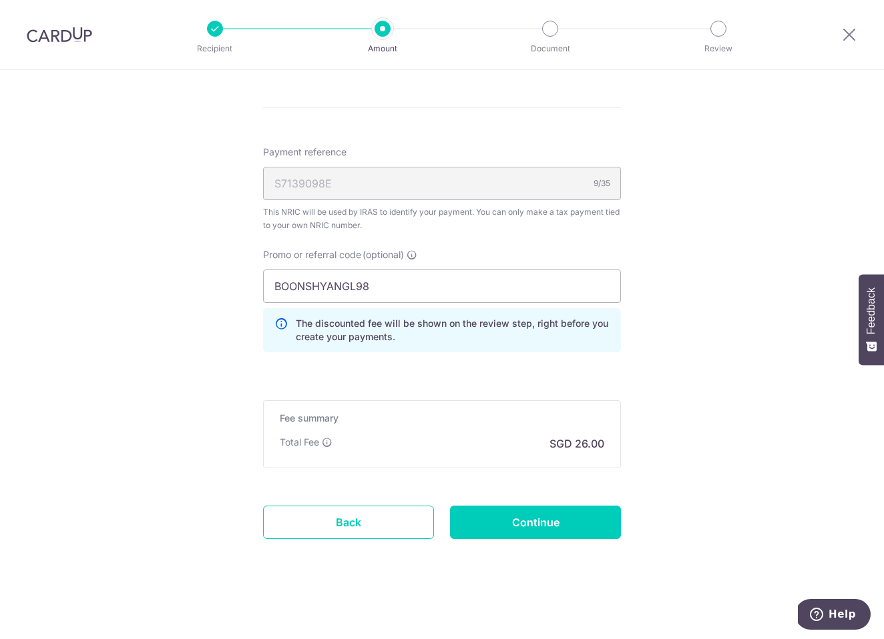
scroll to position [730, 0]
